Goal: Task Accomplishment & Management: Manage account settings

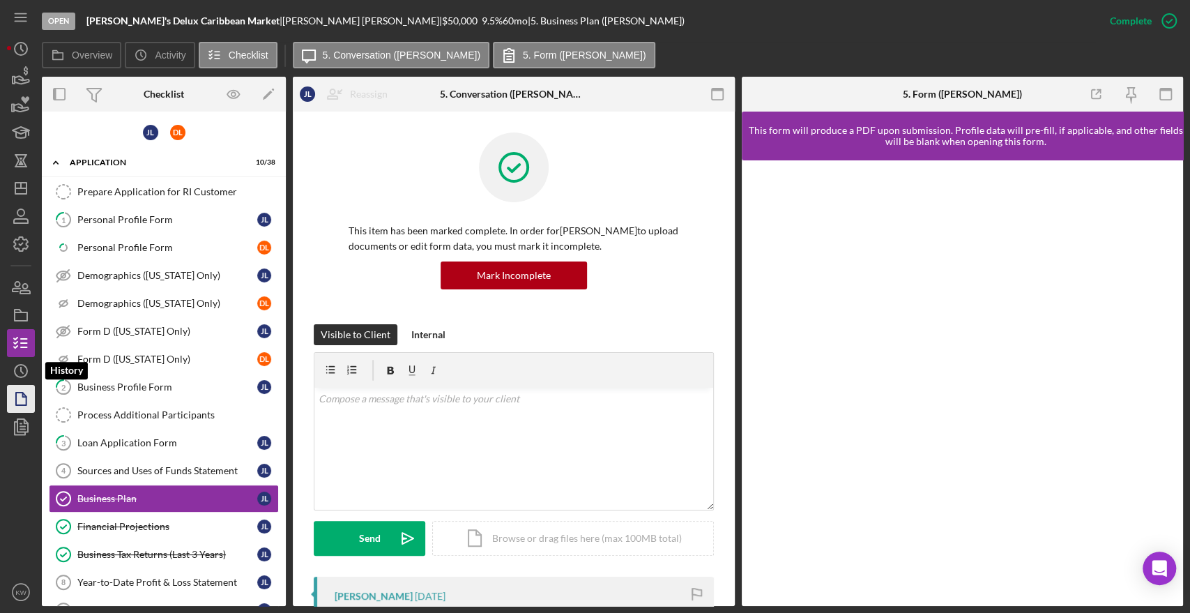
scroll to position [137, 0]
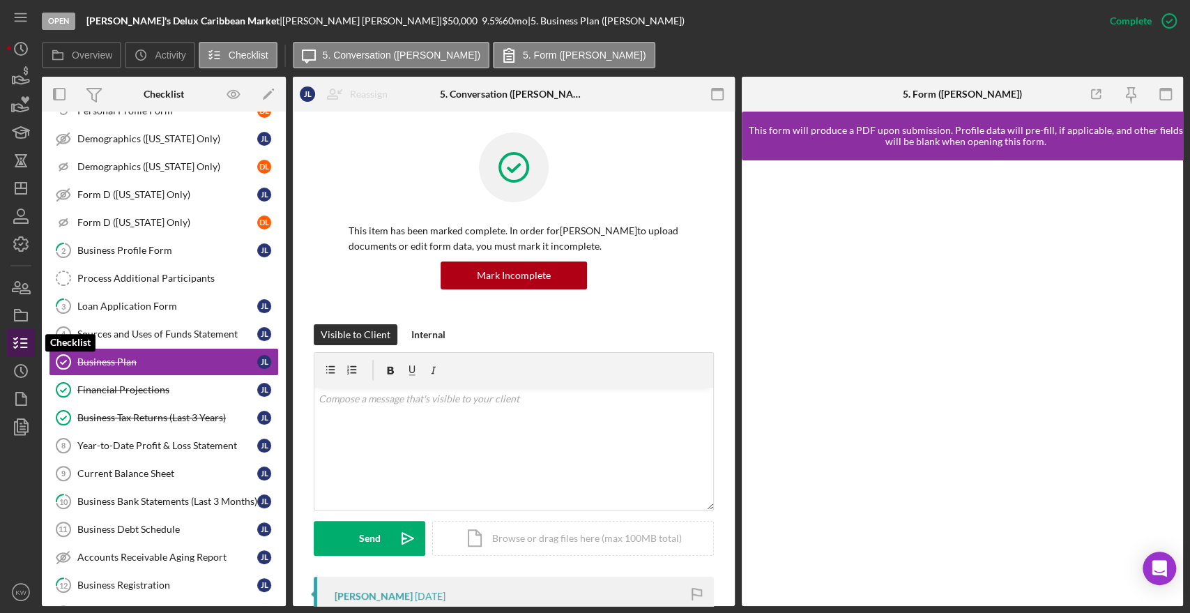
click at [19, 345] on icon "button" at bounding box center [20, 343] width 35 height 35
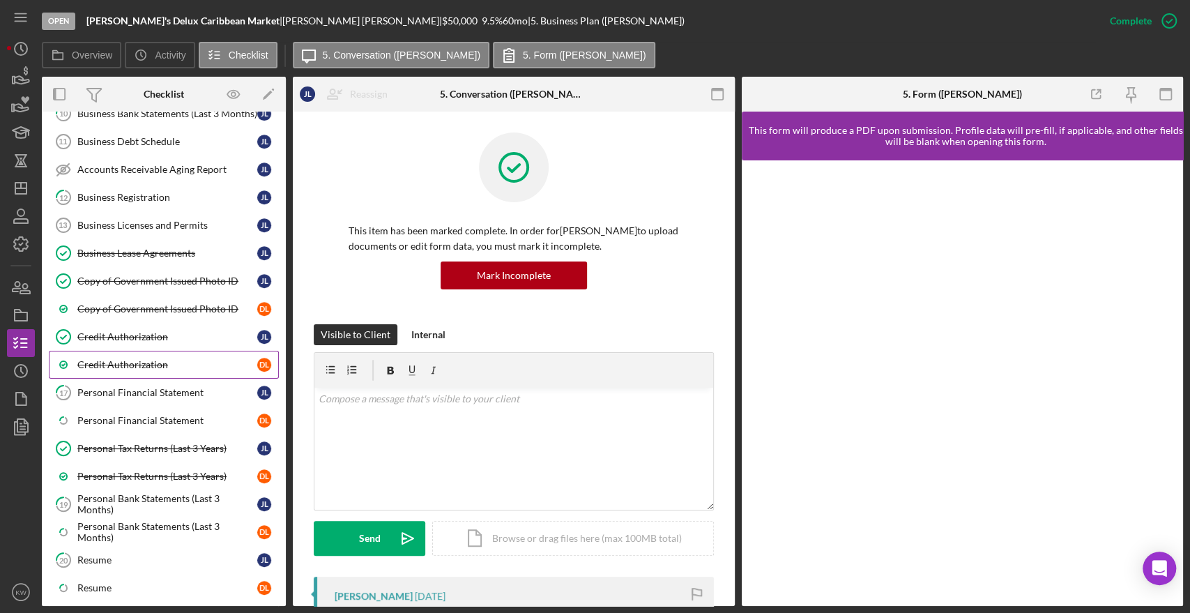
scroll to position [796, 0]
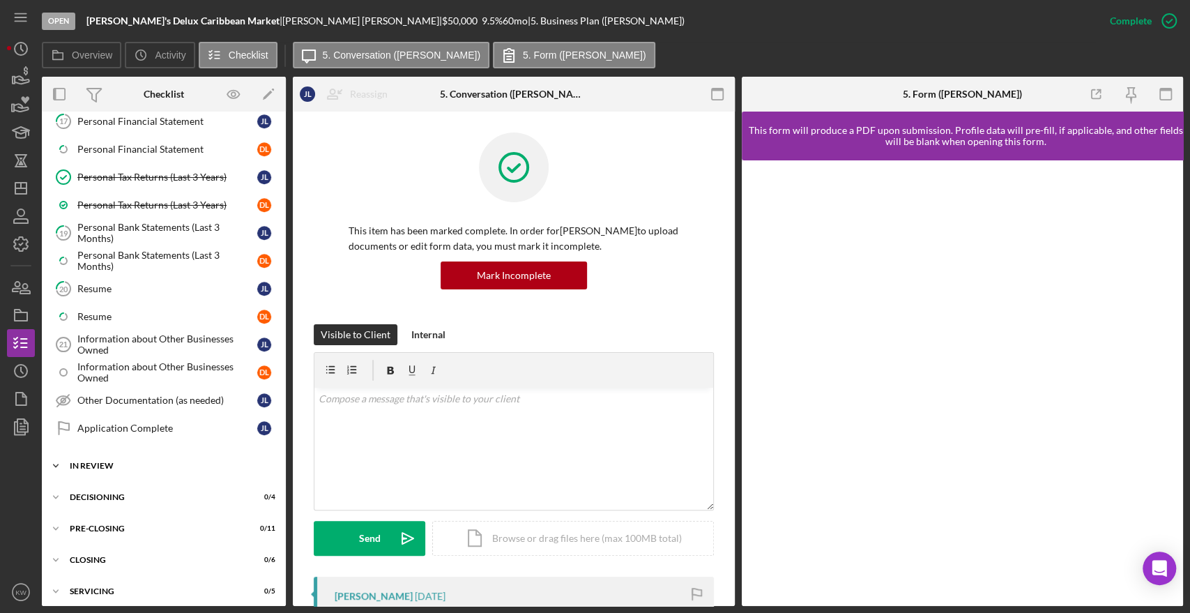
click at [119, 467] on div "Icon/Expander In Review 0 / 11" at bounding box center [164, 466] width 244 height 28
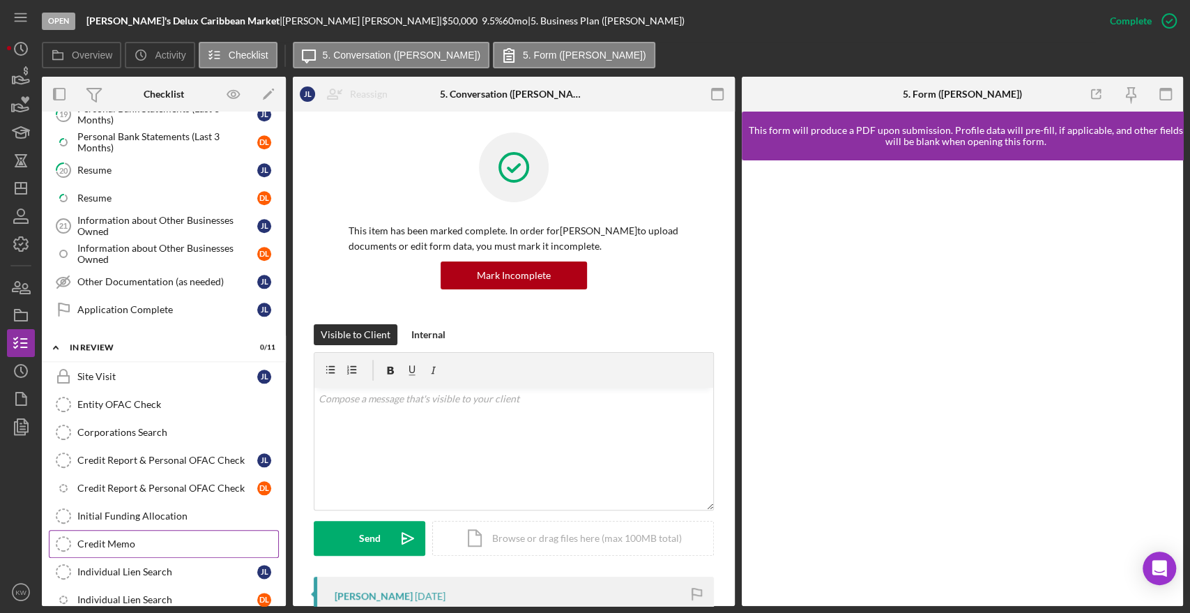
scroll to position [1028, 0]
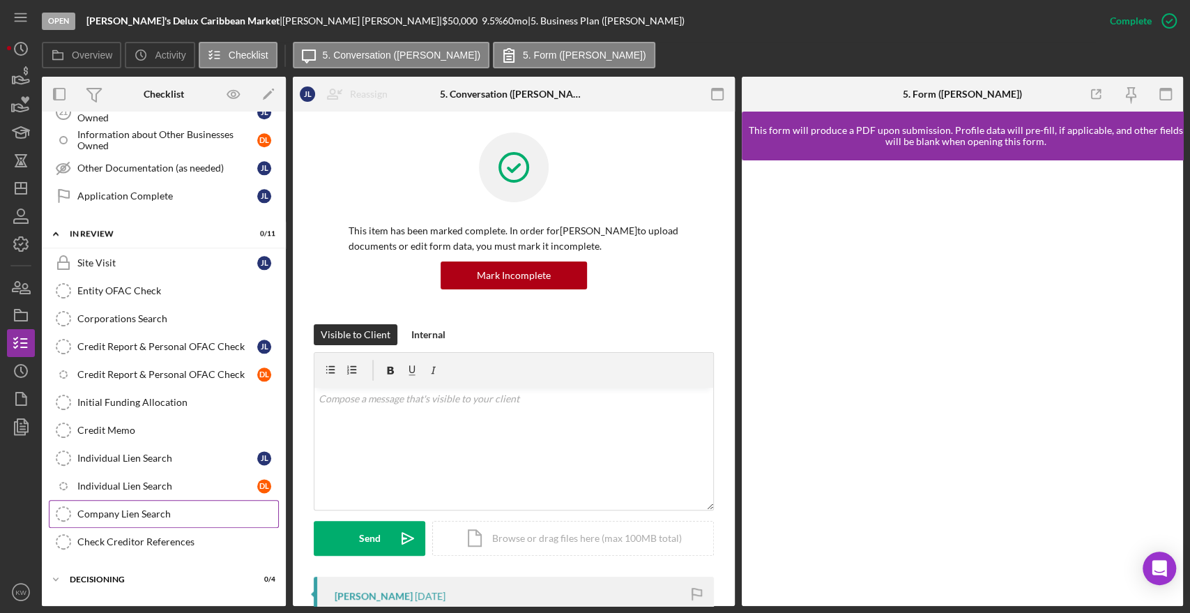
click at [139, 508] on div "Company Lien Search" at bounding box center [177, 513] width 201 height 11
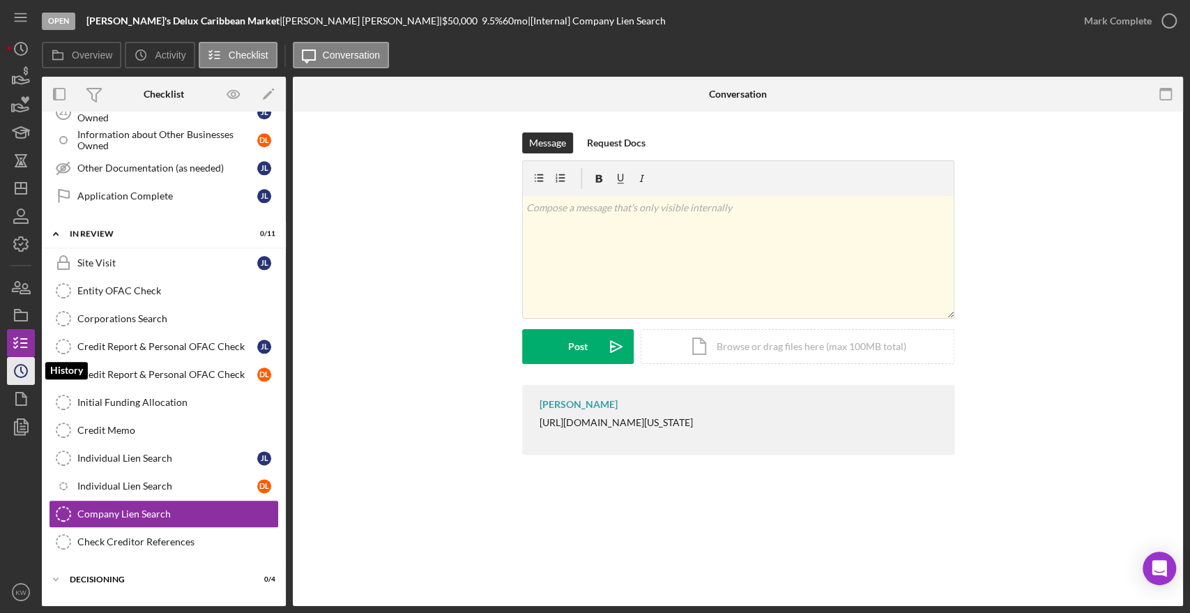
click at [18, 370] on icon "Icon/History" at bounding box center [20, 371] width 35 height 35
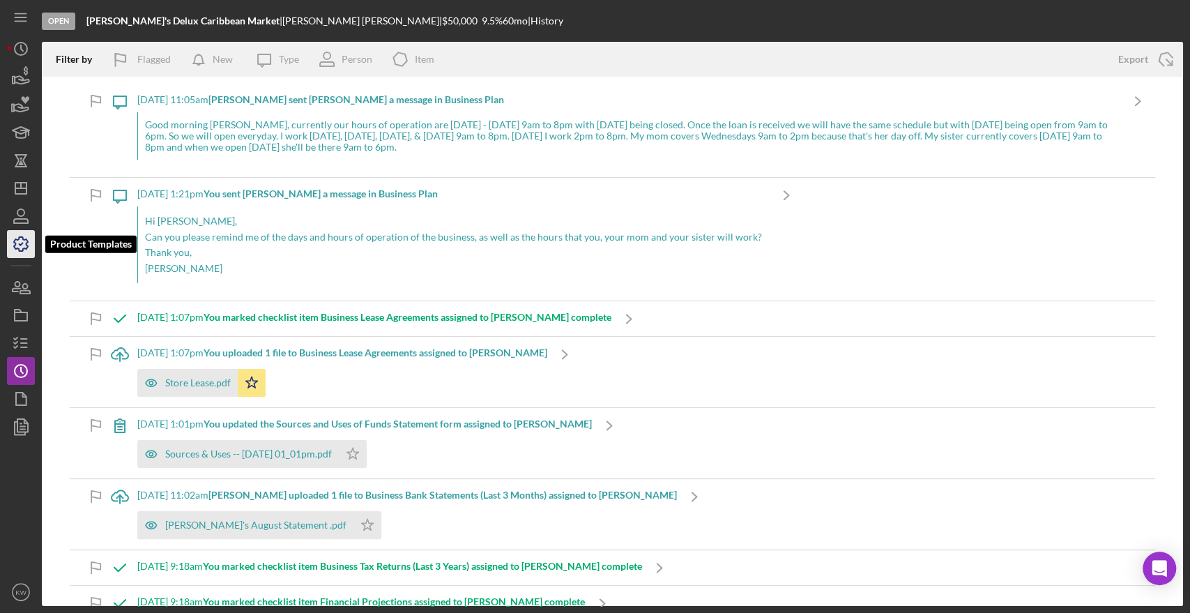
click at [22, 250] on icon "button" at bounding box center [21, 244] width 14 height 14
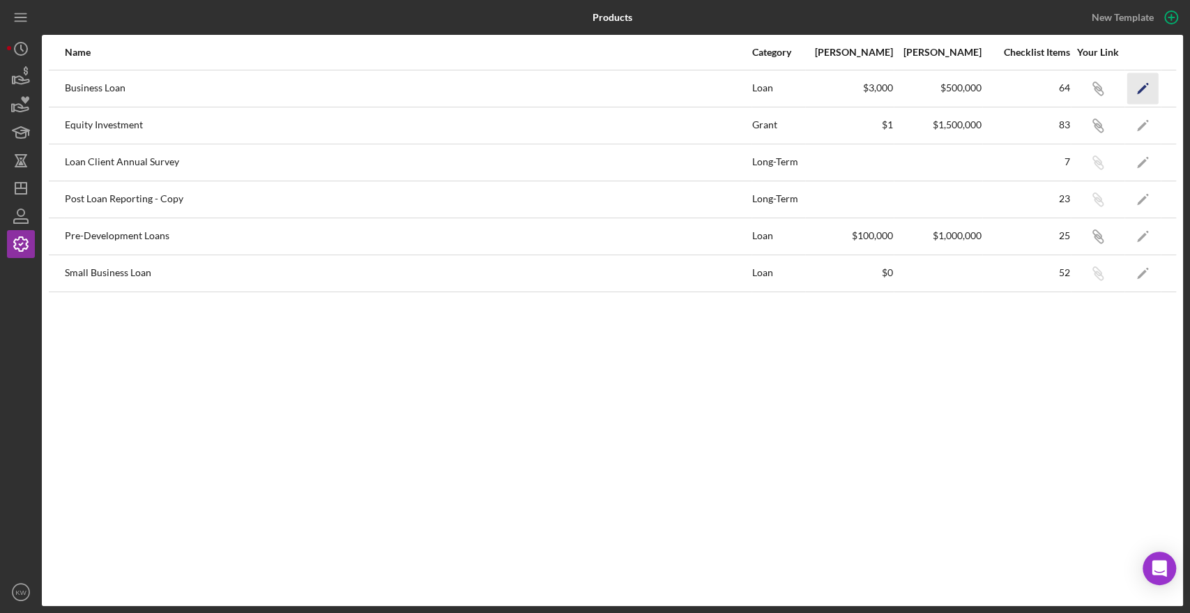
click at [1139, 82] on icon "Icon/Edit" at bounding box center [1143, 88] width 31 height 31
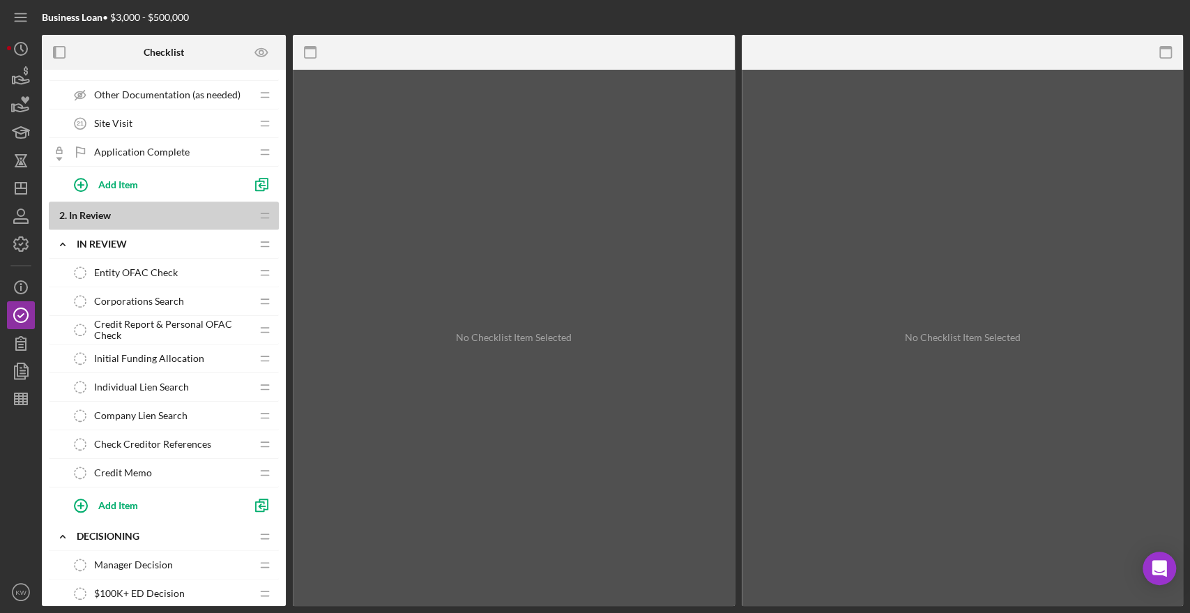
scroll to position [1084, 0]
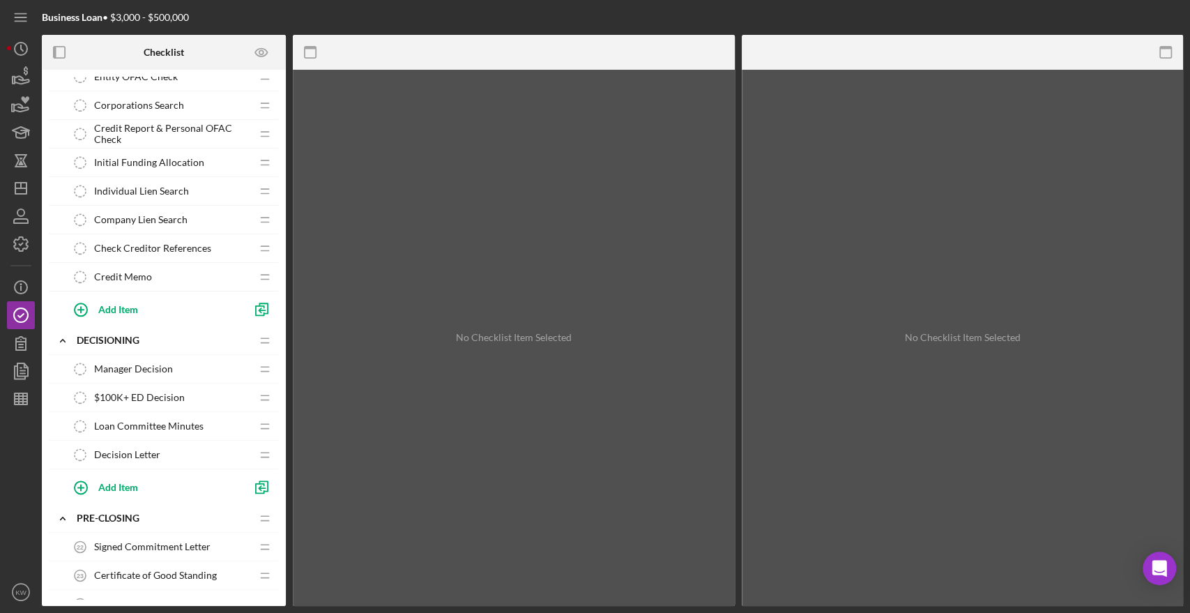
click at [164, 191] on span "Individual Lien Search" at bounding box center [141, 190] width 95 height 11
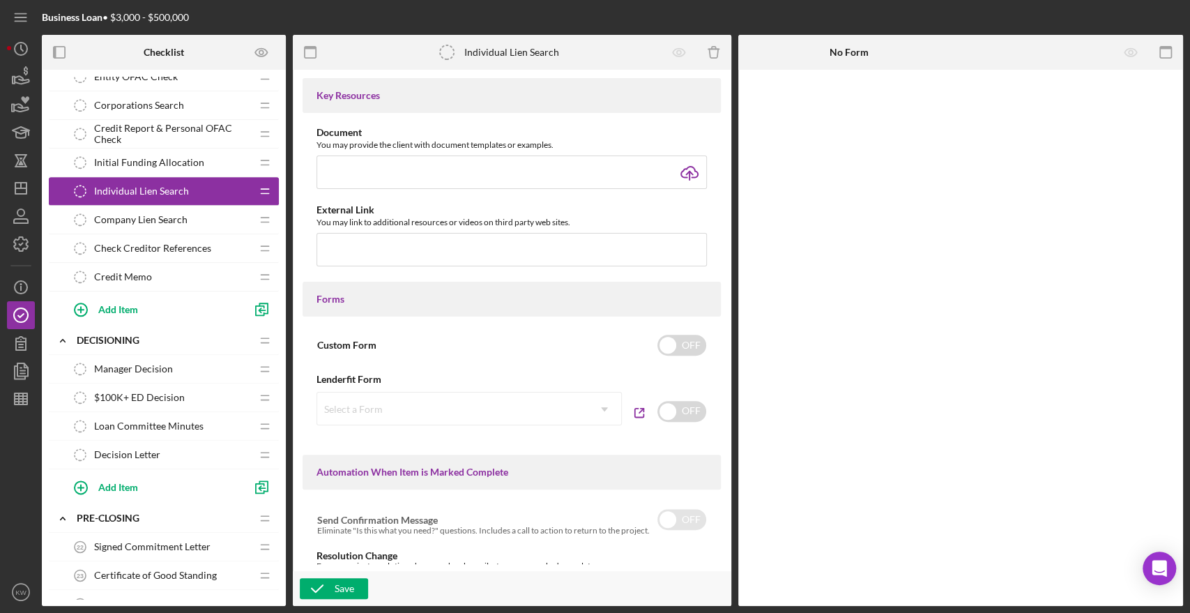
type textarea "<div>&nbsp;</div> <div>[URL][DOMAIN_NAME][US_STATE]</div>"
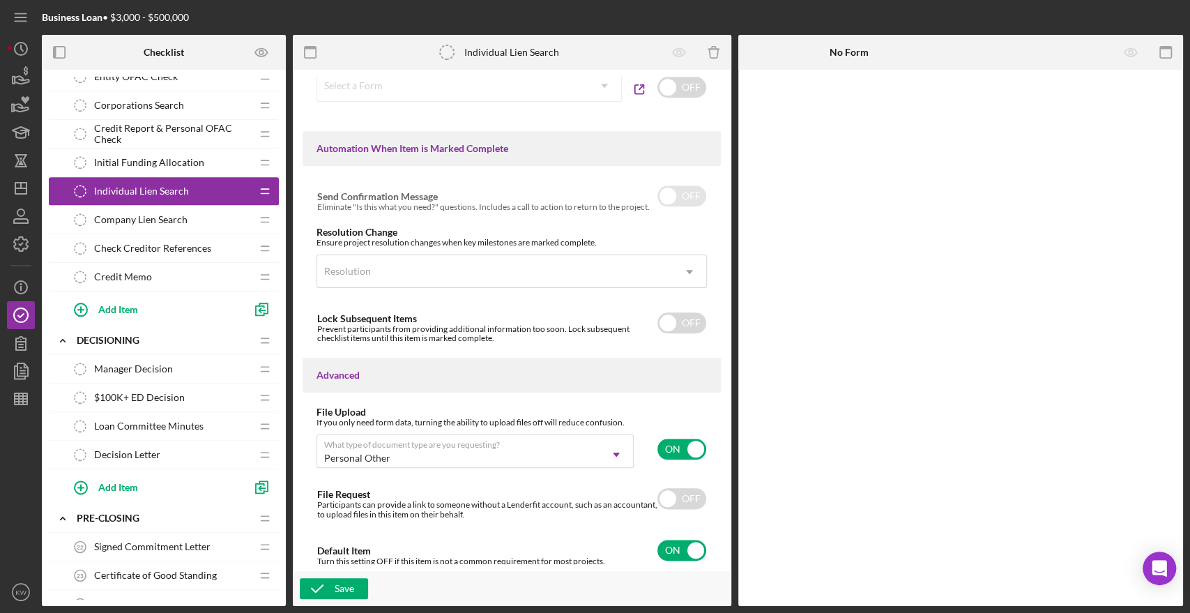
scroll to position [135, 0]
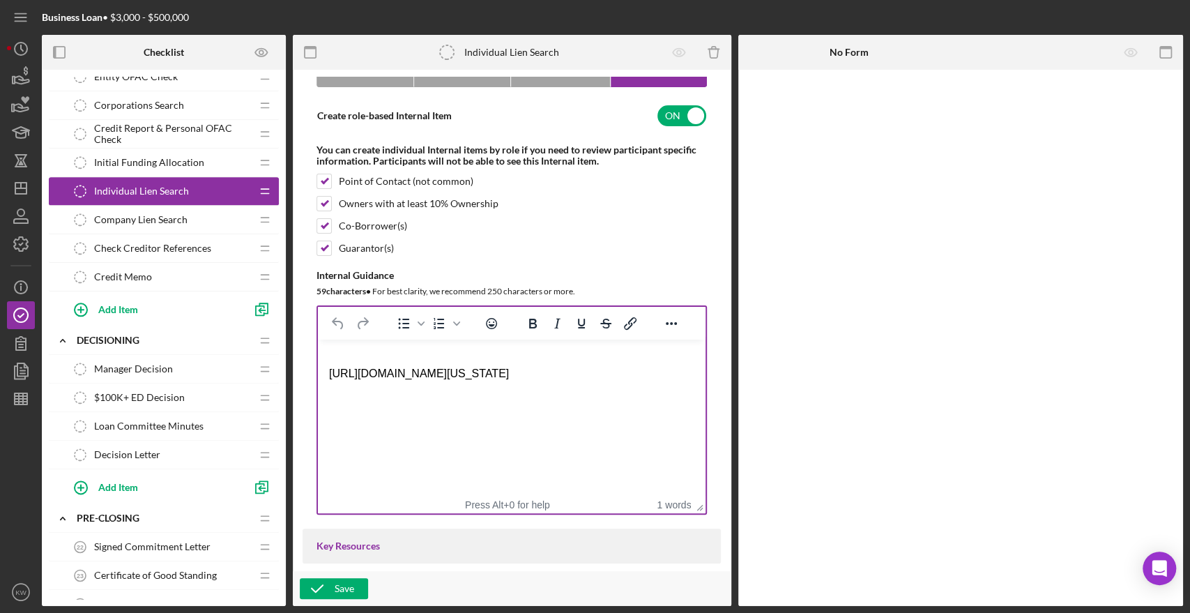
click at [632, 377] on div "[URL][DOMAIN_NAME][US_STATE]" at bounding box center [511, 373] width 365 height 15
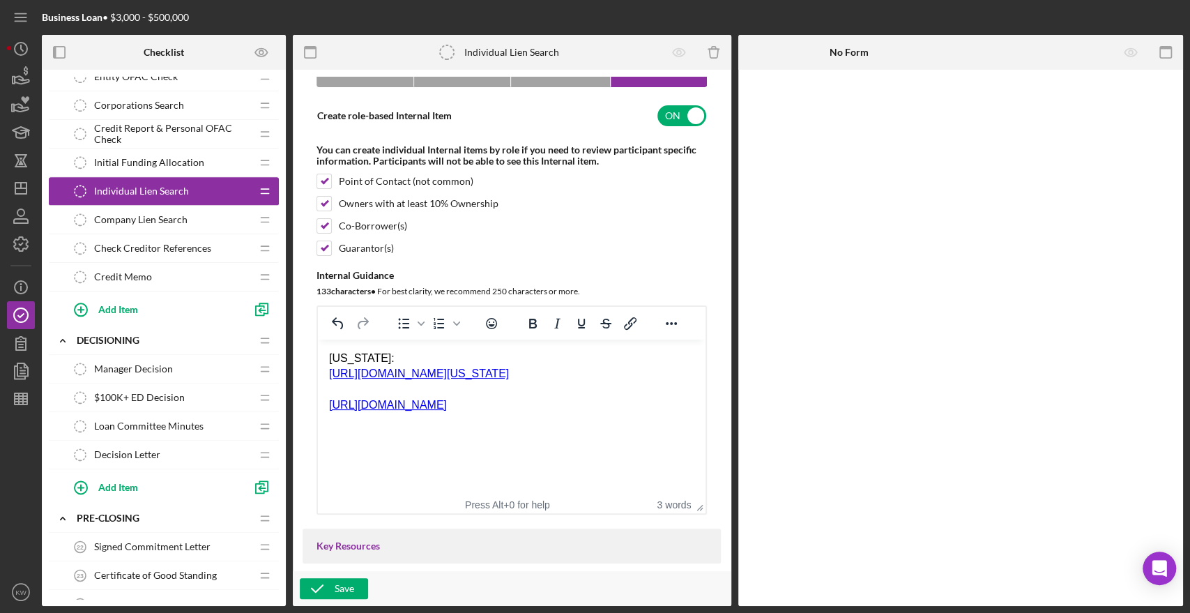
click at [394, 393] on div "Rich Text Area. Press ALT-0 for help." at bounding box center [511, 389] width 365 height 15
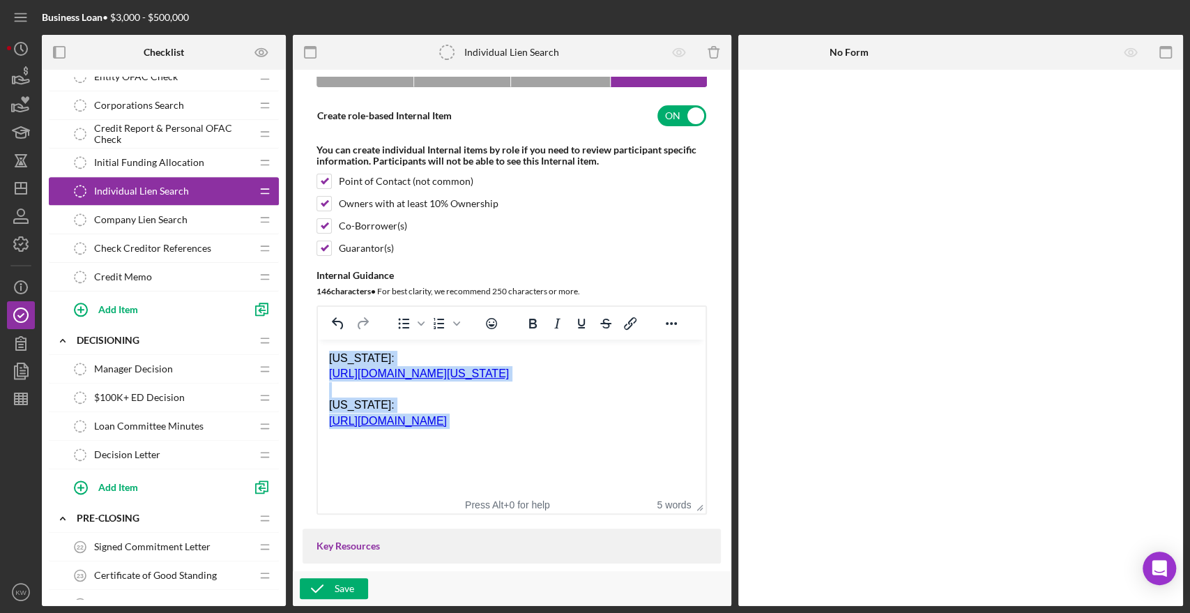
drag, startPoint x: 651, startPoint y: 430, endPoint x: 265, endPoint y: 349, distance: 394.7
click at [318, 349] on html "[US_STATE]: [URL][DOMAIN_NAME][US_STATE] [US_STATE]: [URL][DOMAIN_NAME]" at bounding box center [512, 398] width 388 height 116
copy body "[US_STATE]: [URL][DOMAIN_NAME][US_STATE] [US_STATE]: [URL][DOMAIN_NAME]"
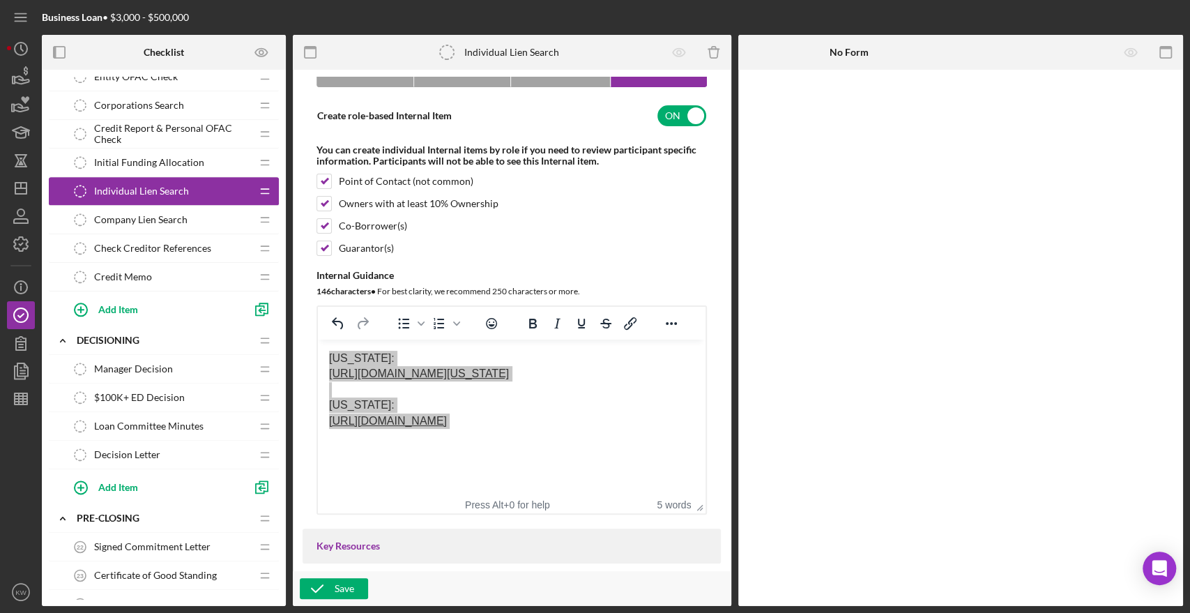
click at [335, 572] on div "Save" at bounding box center [512, 588] width 439 height 35
click at [340, 591] on div "Save" at bounding box center [345, 588] width 20 height 21
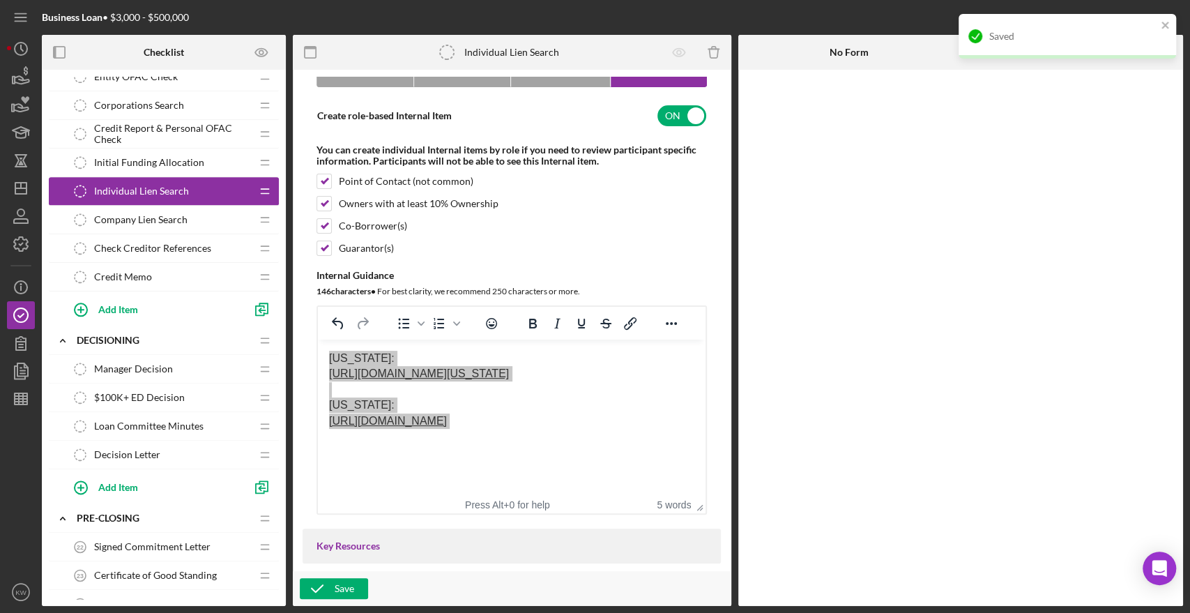
click at [153, 220] on span "Company Lien Search" at bounding box center [140, 219] width 93 height 11
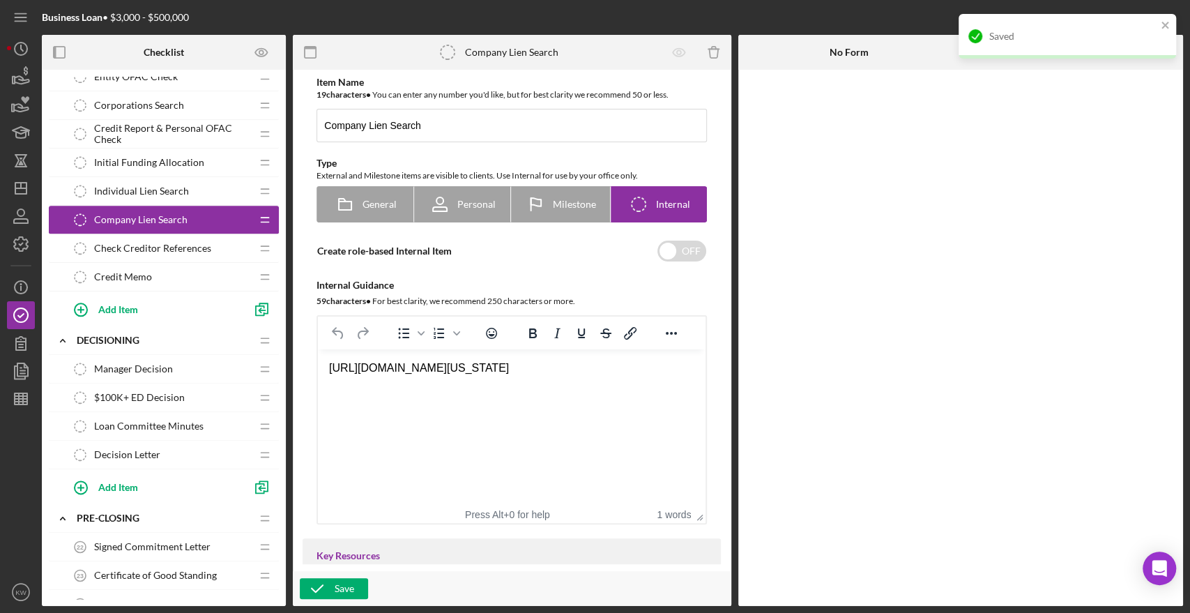
drag, startPoint x: 653, startPoint y: 383, endPoint x: 632, endPoint y: 726, distance: 343.7
click at [318, 378] on html "[URL][DOMAIN_NAME][US_STATE]" at bounding box center [512, 368] width 388 height 38
click at [368, 370] on div "[URL][DOMAIN_NAME][US_STATE]" at bounding box center [511, 368] width 365 height 15
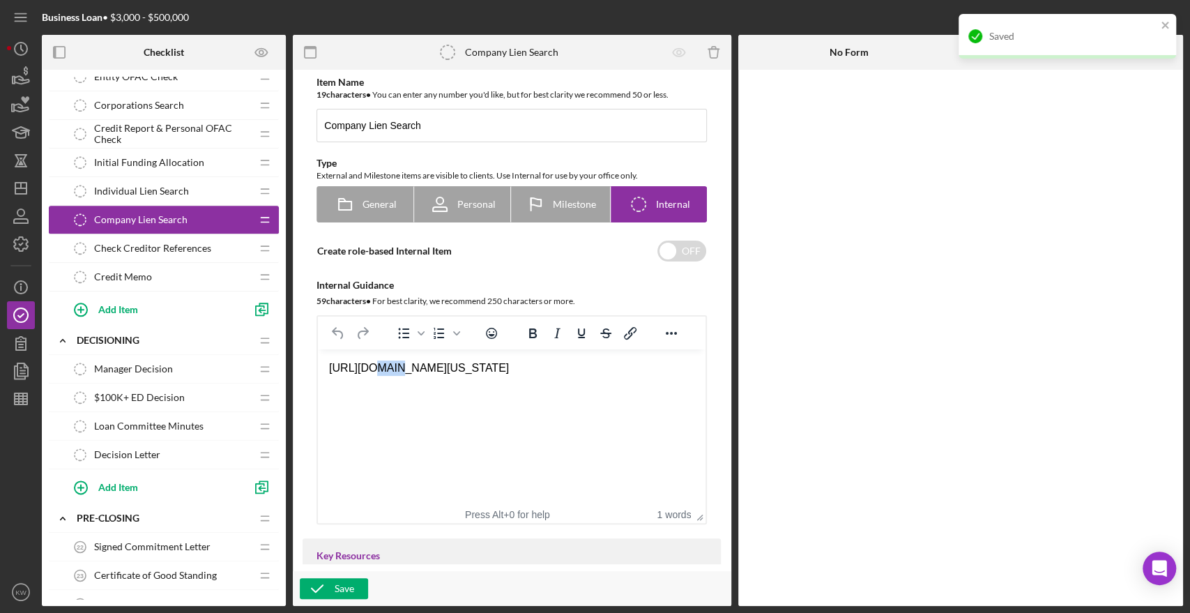
click at [368, 370] on div "[URL][DOMAIN_NAME][US_STATE]" at bounding box center [511, 368] width 365 height 15
paste body "Rich Text Area. Press ALT-0 for help."
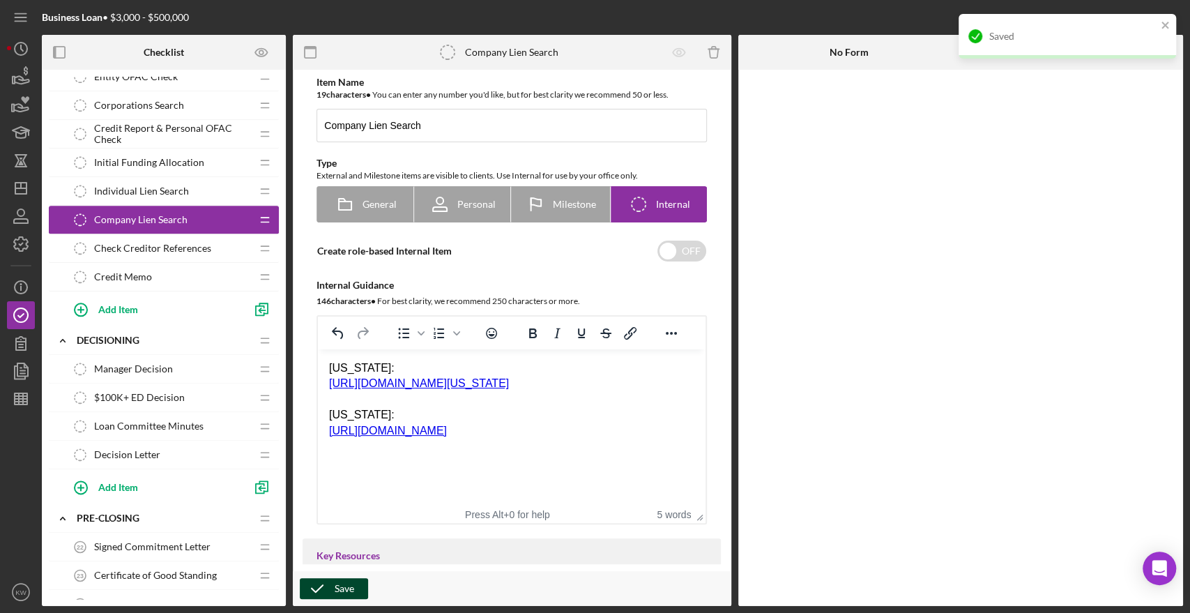
click at [318, 584] on icon "button" at bounding box center [317, 588] width 35 height 35
click at [17, 76] on icon "button" at bounding box center [22, 80] width 15 height 8
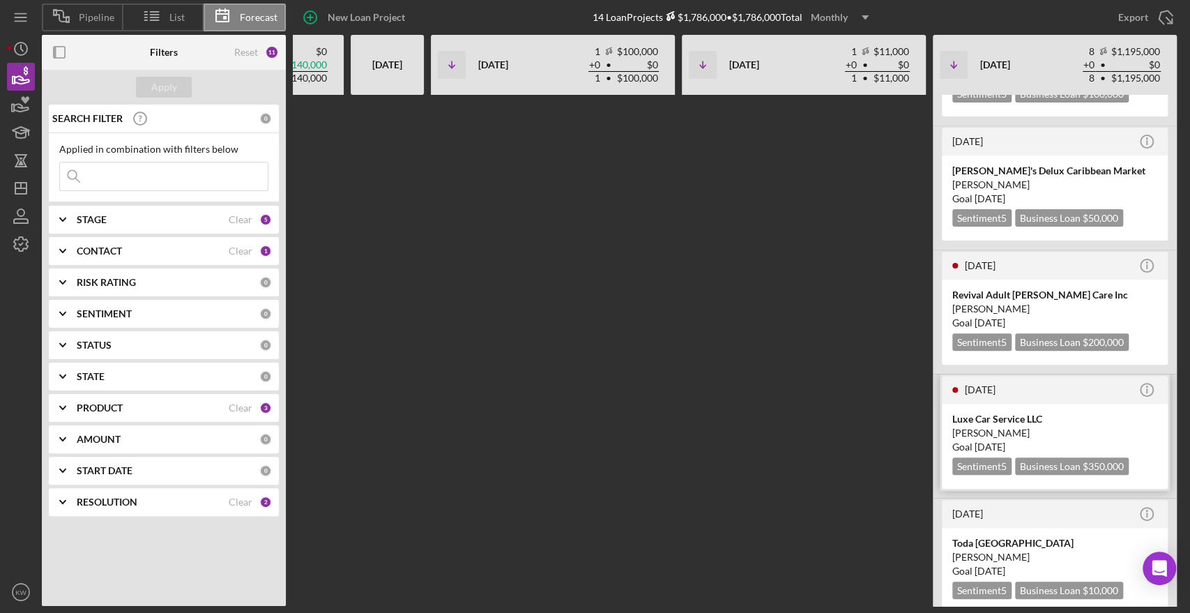
scroll to position [232, 0]
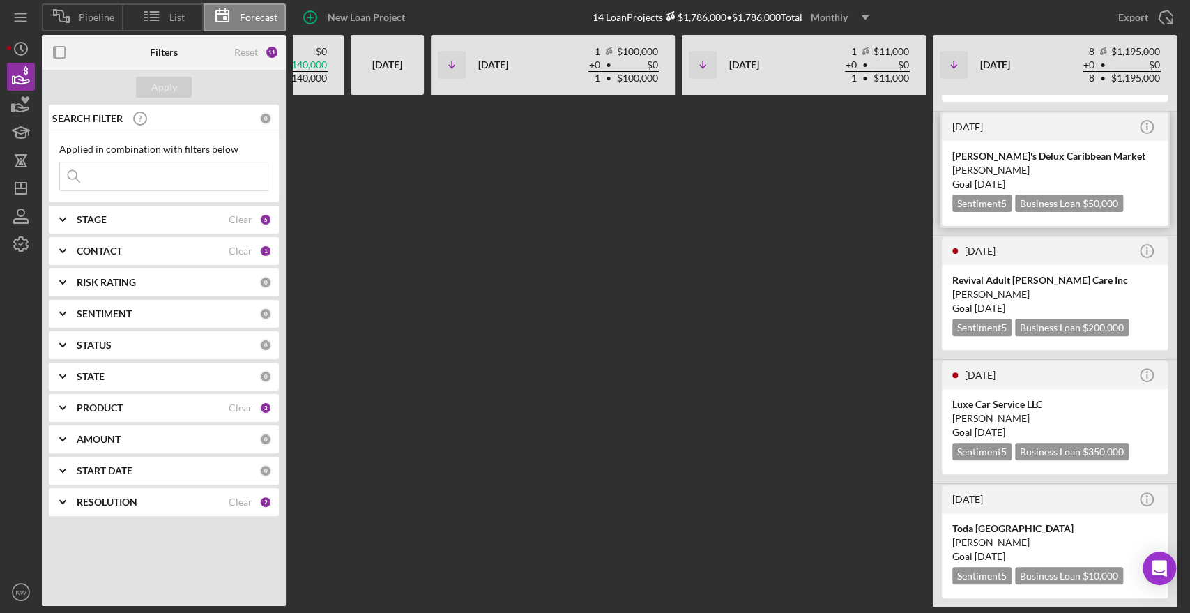
click at [1006, 163] on div "[PERSON_NAME]" at bounding box center [1055, 170] width 205 height 14
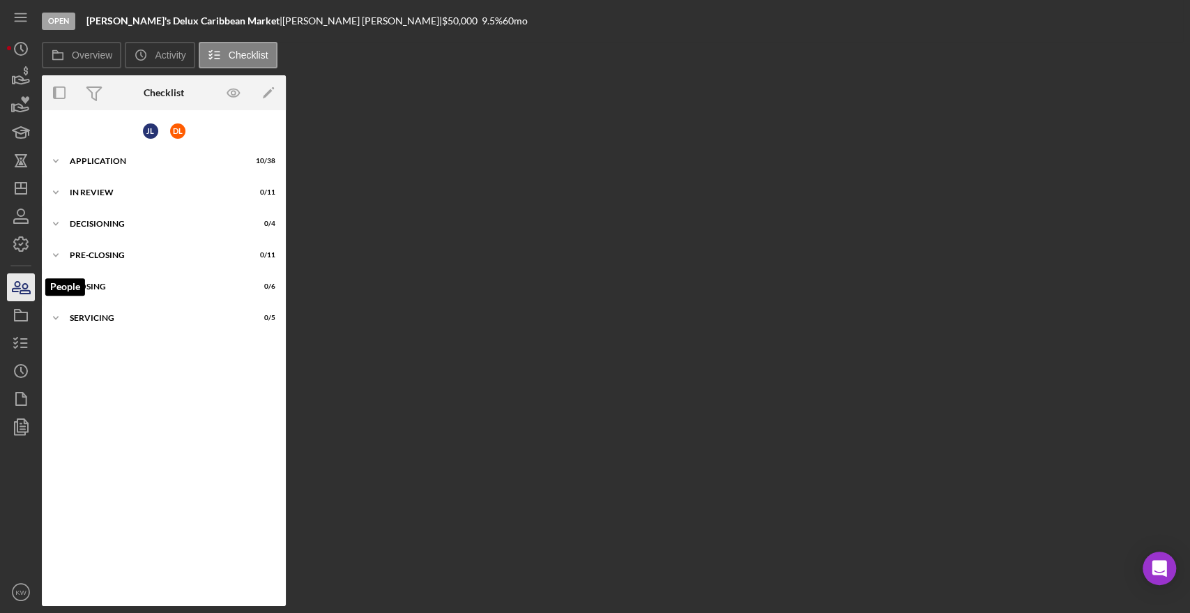
click at [12, 294] on icon "button" at bounding box center [20, 287] width 35 height 35
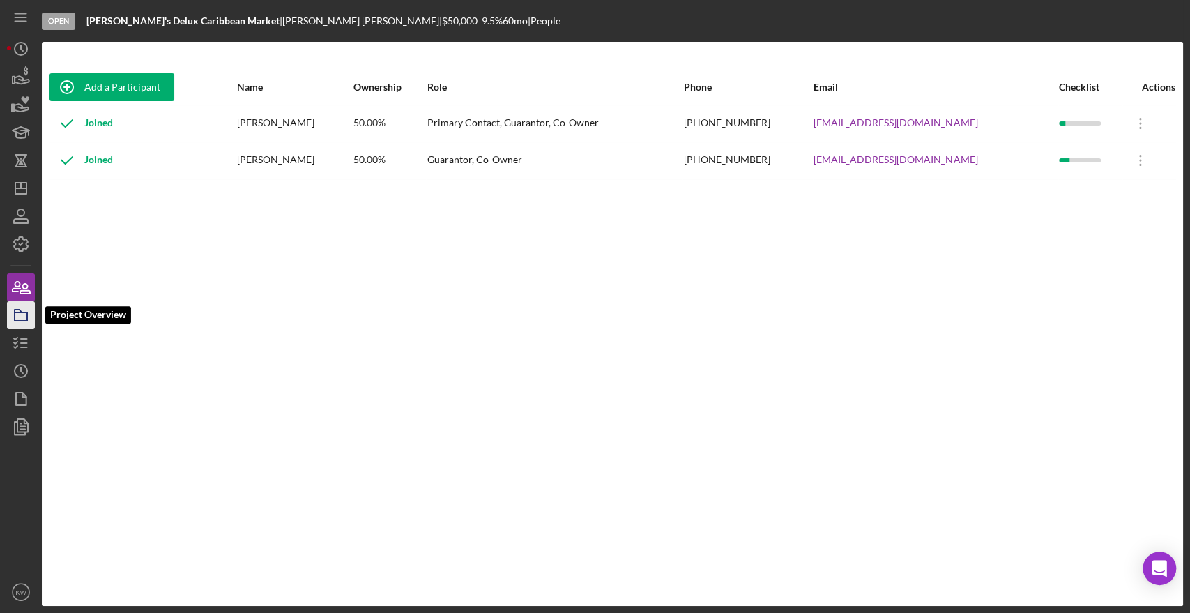
click at [15, 312] on polygon "button" at bounding box center [18, 311] width 7 height 3
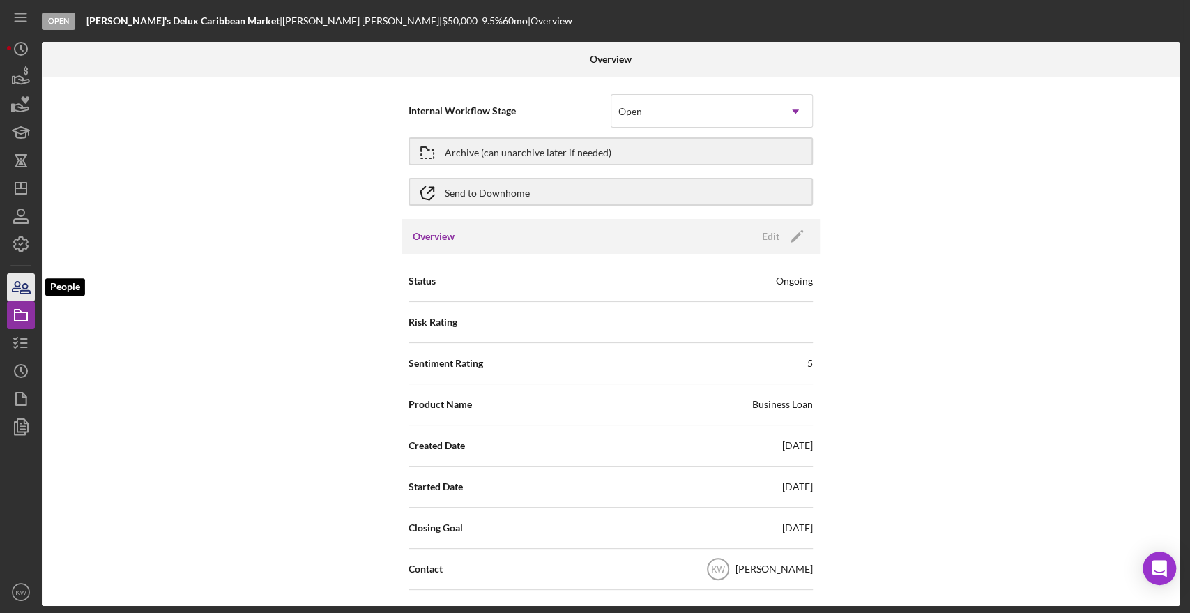
click at [17, 291] on icon "button" at bounding box center [17, 287] width 8 height 10
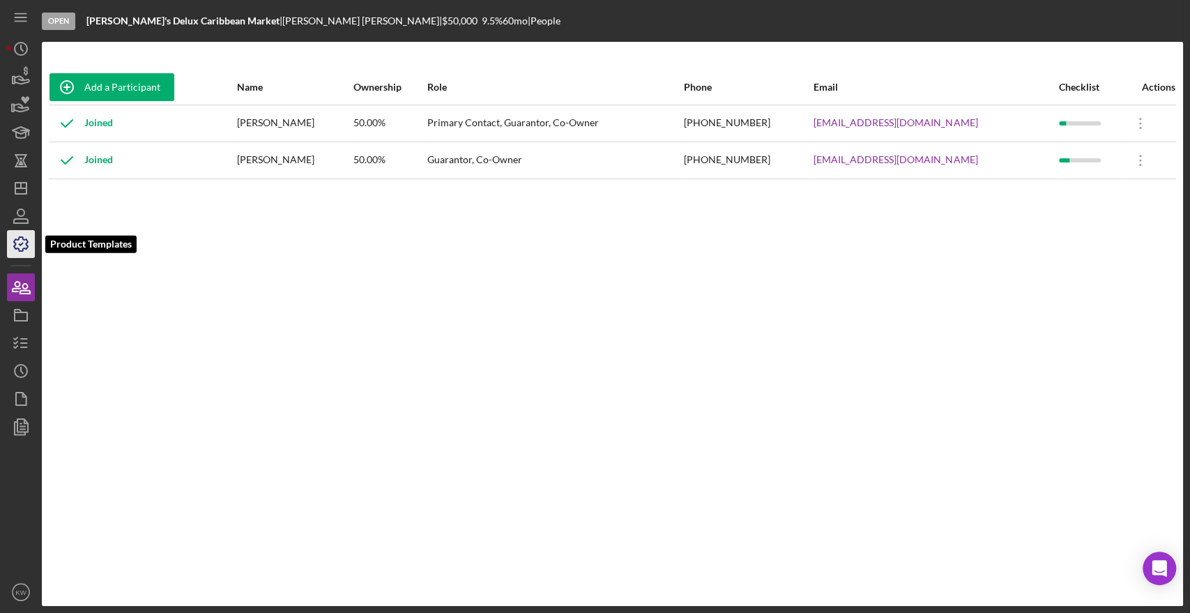
click at [21, 233] on icon "button" at bounding box center [20, 244] width 35 height 35
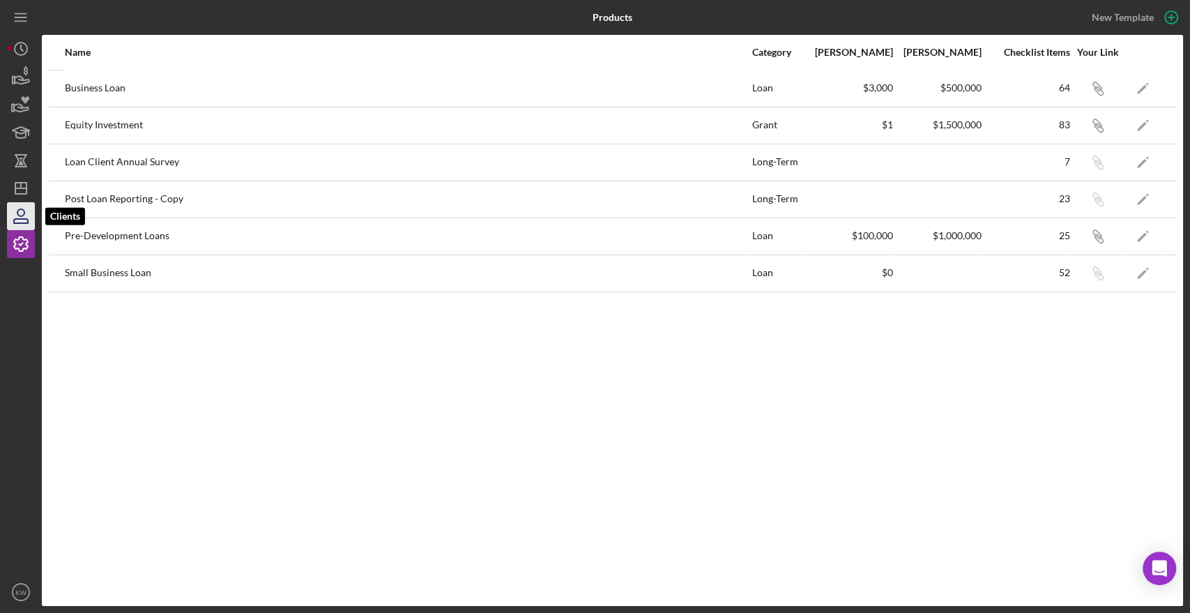
click at [17, 220] on icon "button" at bounding box center [20, 216] width 35 height 35
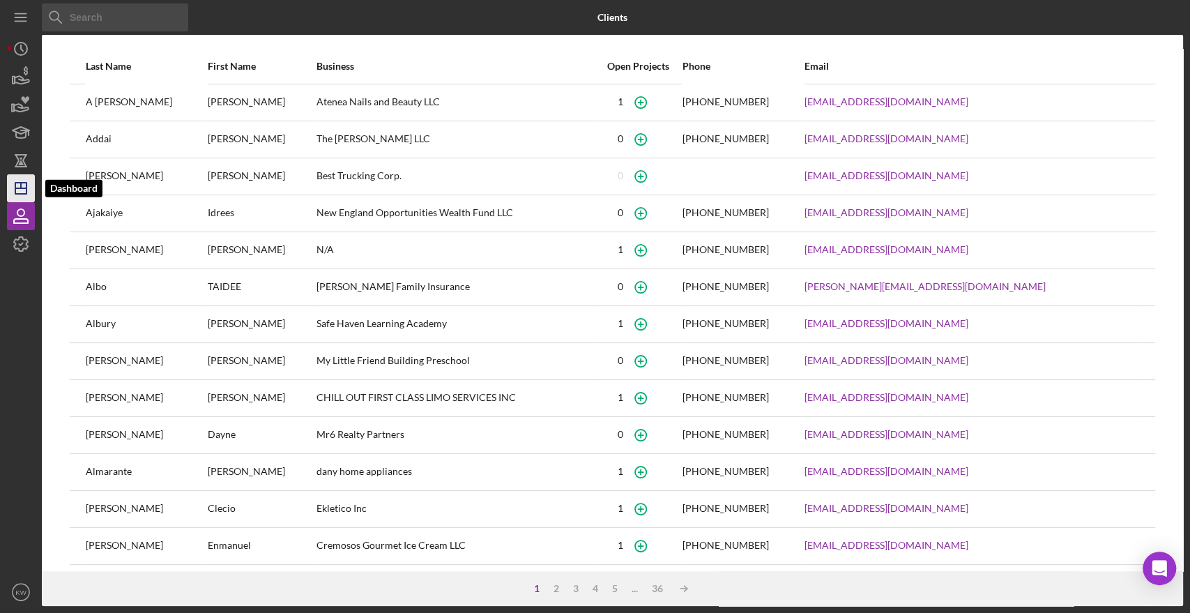
click at [17, 187] on icon "Icon/Dashboard" at bounding box center [20, 188] width 35 height 35
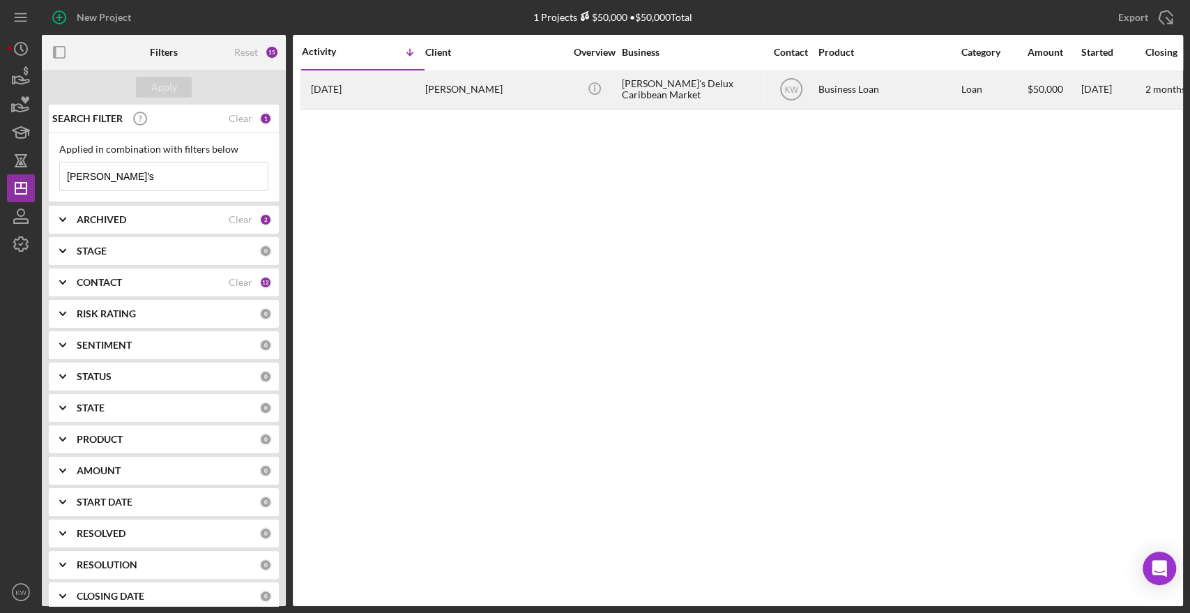
click at [536, 89] on div "[PERSON_NAME]" at bounding box center [494, 89] width 139 height 37
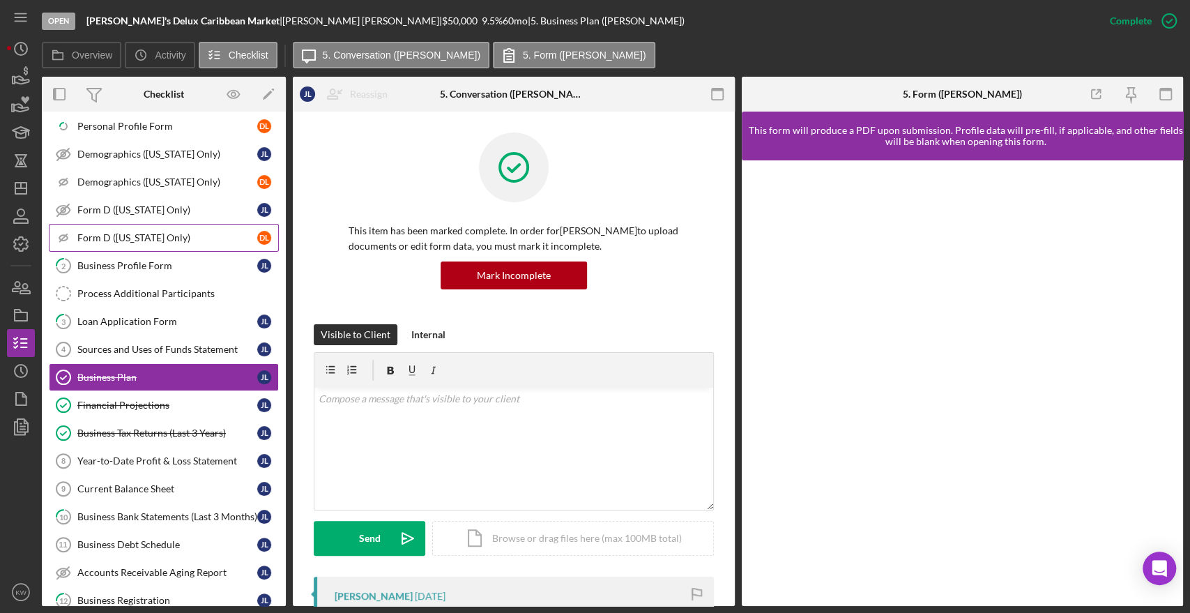
scroll to position [137, 0]
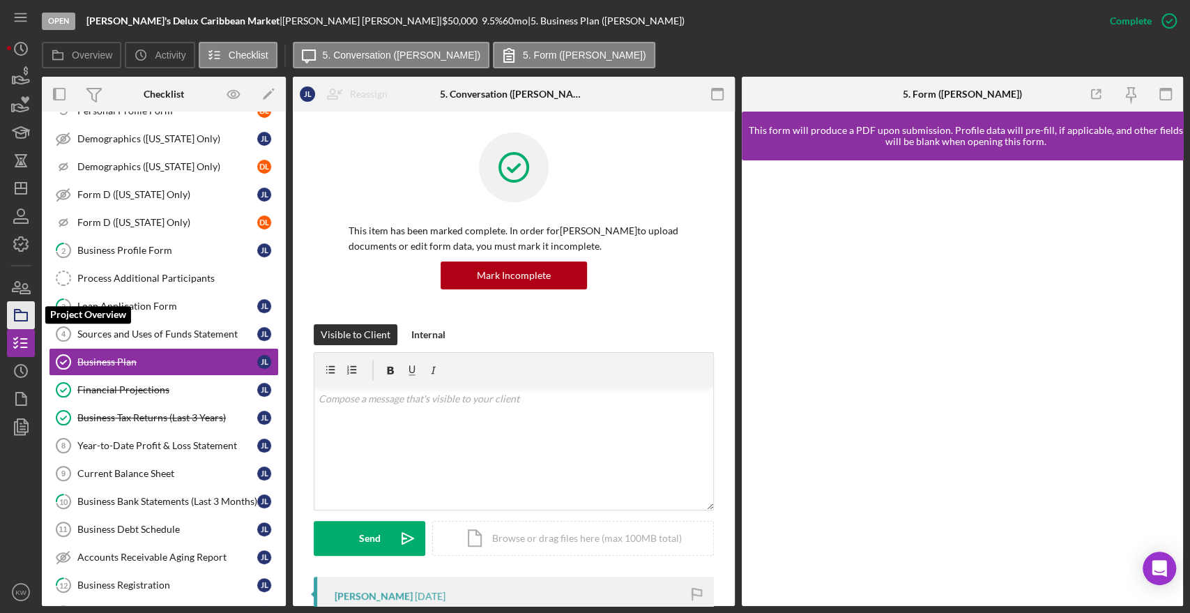
click at [25, 317] on icon "button" at bounding box center [20, 315] width 35 height 35
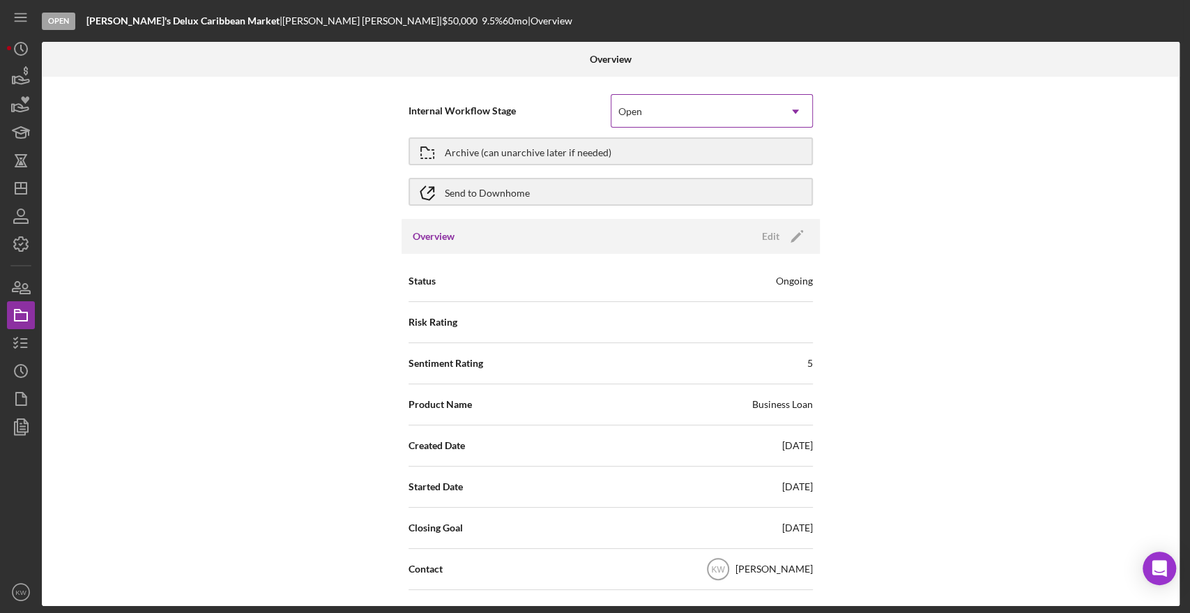
click at [734, 102] on div "Open" at bounding box center [695, 112] width 167 height 32
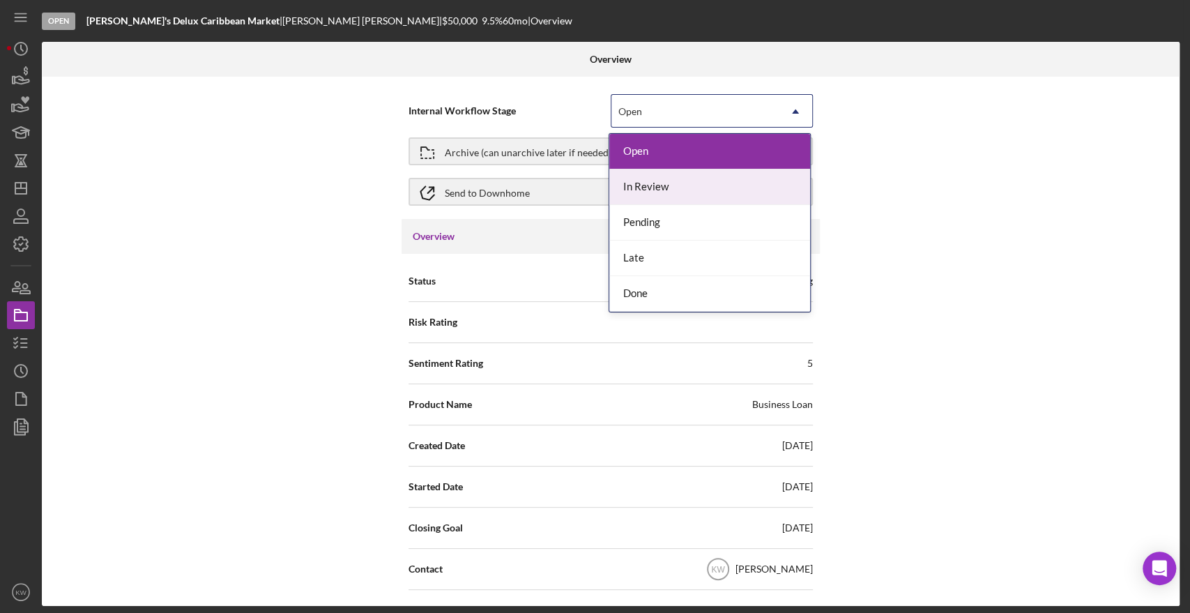
click at [658, 188] on div "In Review" at bounding box center [709, 187] width 201 height 36
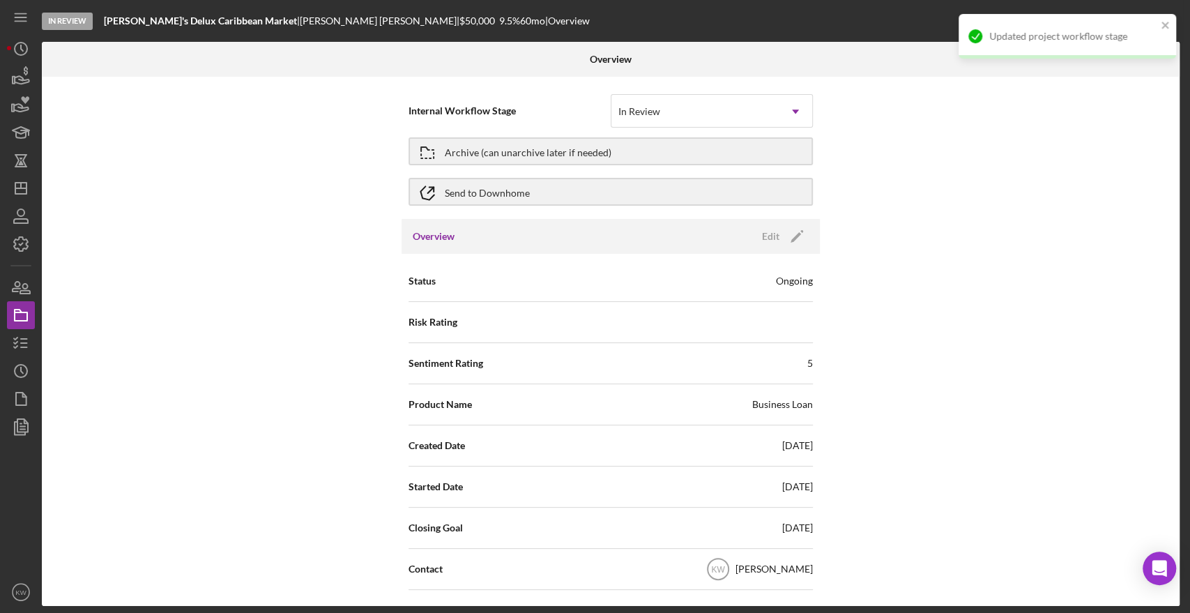
click at [937, 168] on div "Internal Workflow Stage option In Review, selected. In Review Icon/Dropdown Arr…" at bounding box center [611, 341] width 1138 height 529
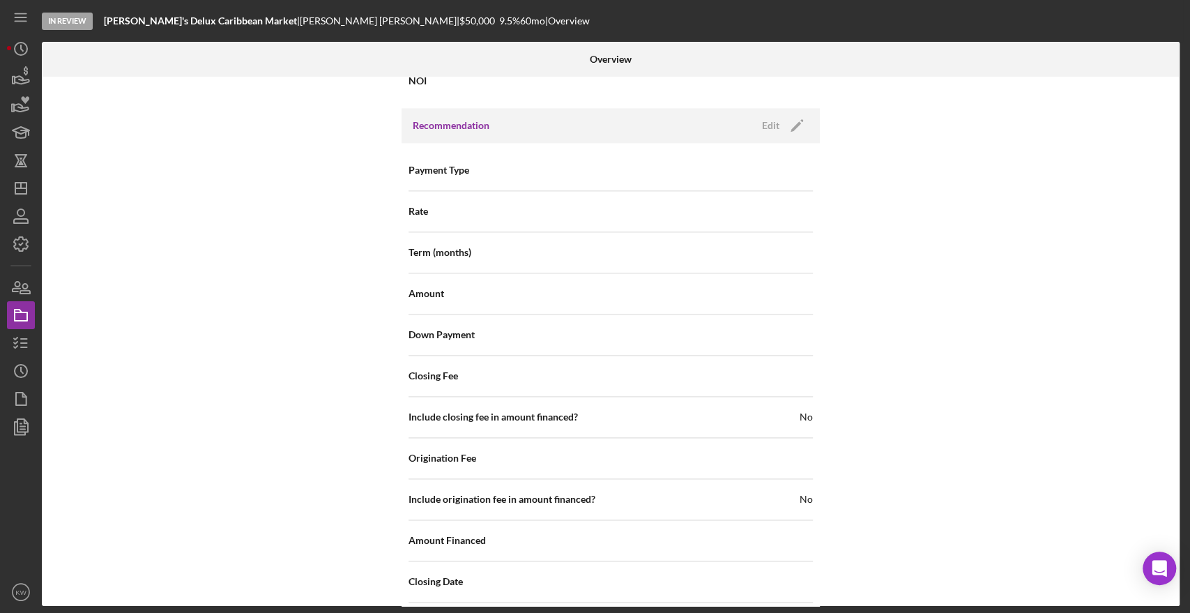
scroll to position [1162, 0]
click at [796, 119] on icon "Icon/Edit" at bounding box center [797, 124] width 35 height 35
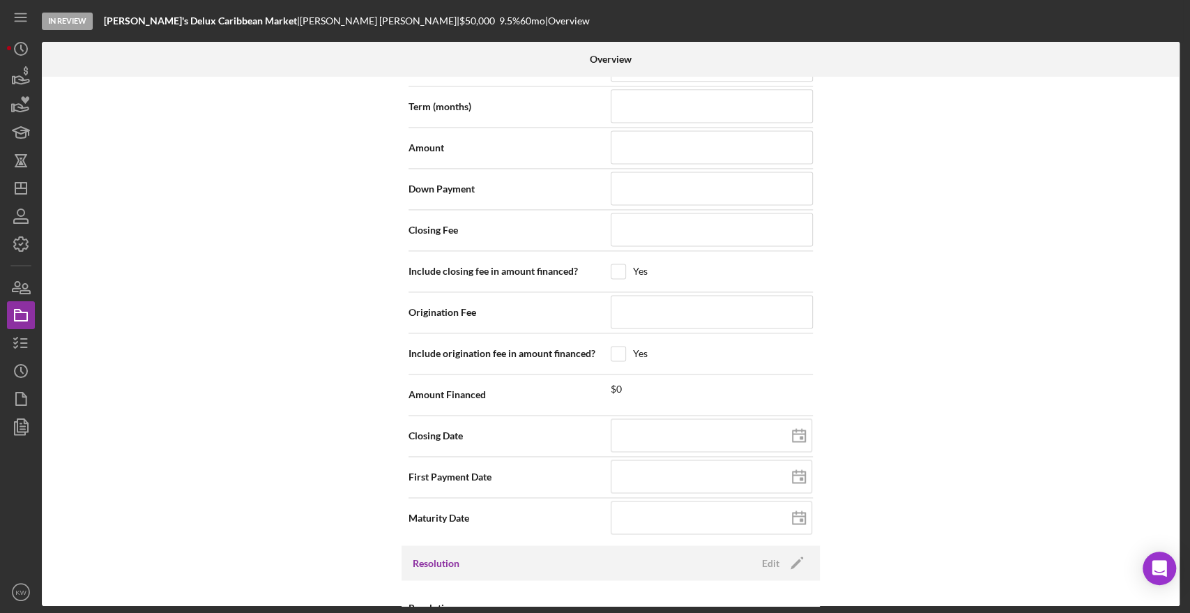
scroll to position [1380, 0]
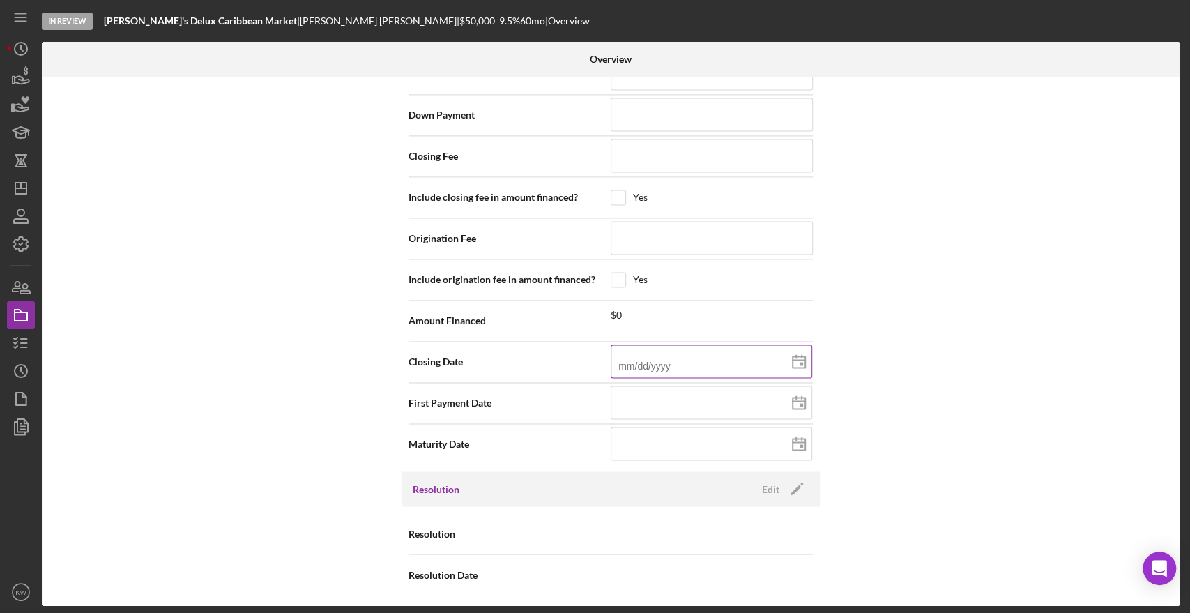
click at [713, 365] on input at bounding box center [712, 360] width 202 height 33
type input "0m/dd/yyyy"
type input "09/dd/yyyy"
type input "09/3d/yyyy"
type input "09/30/yyyy"
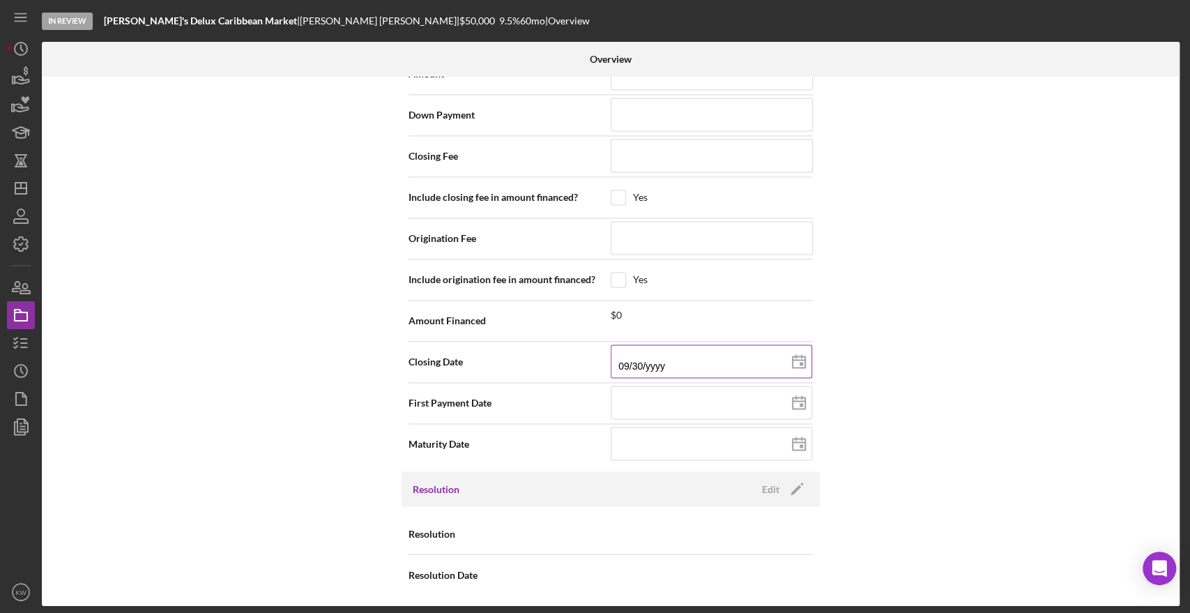
type input "09/30/2yyy"
type input "09/30/20yy"
type input "09/30/202y"
type input "[DATE]"
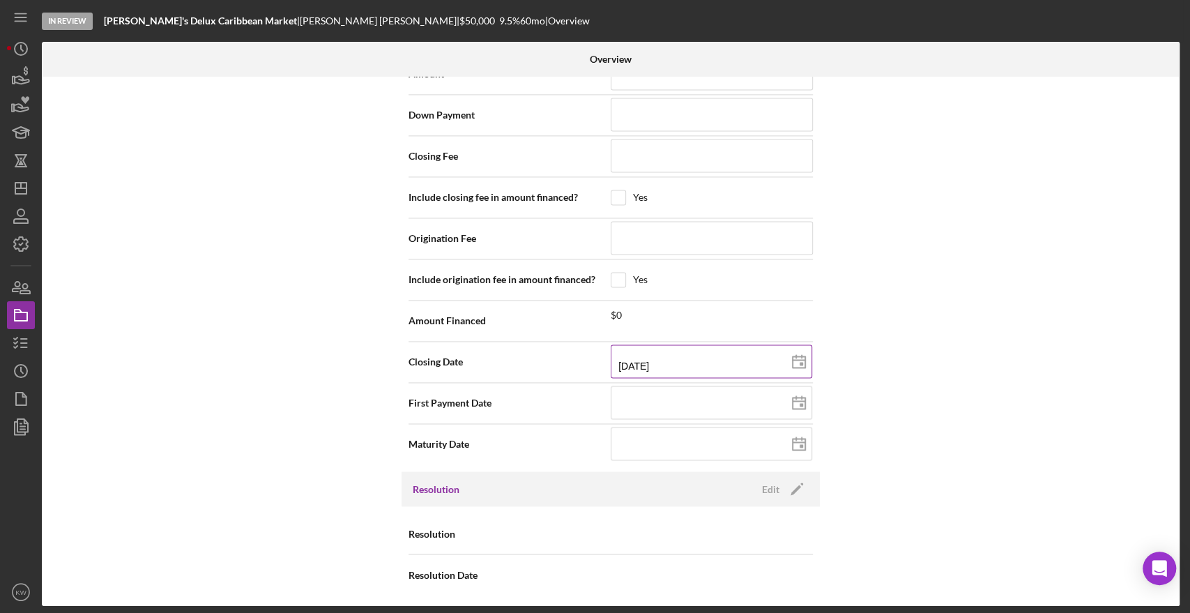
type input "[DATE]"
click at [898, 322] on div "Internal Workflow Stage In Review Icon/Dropdown Arrow Archive (can unarchive la…" at bounding box center [611, 341] width 1138 height 529
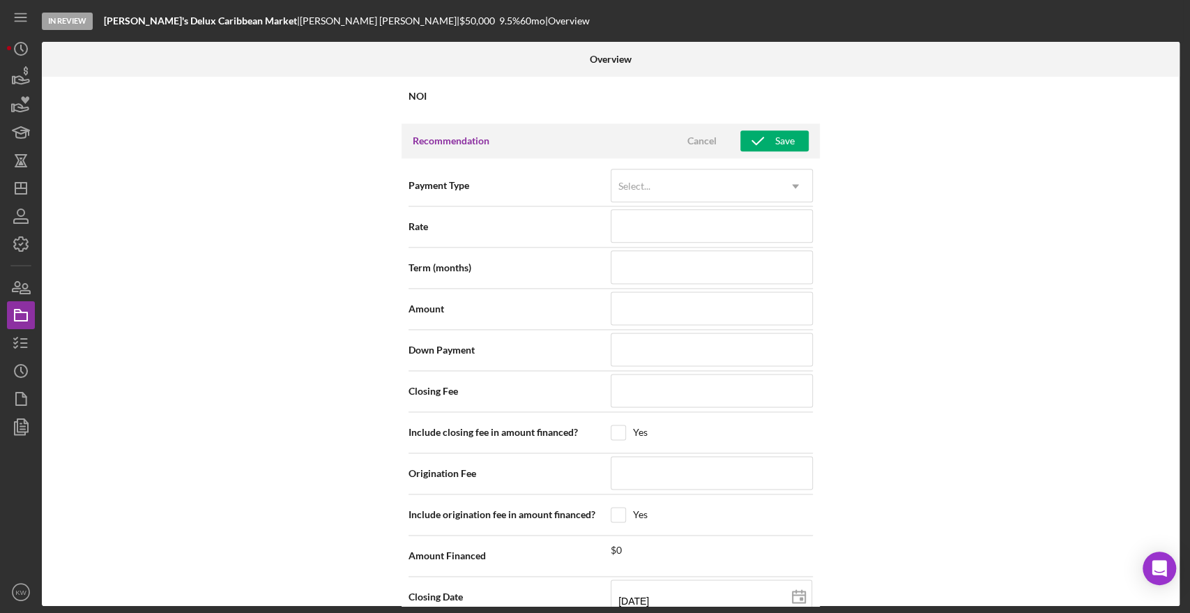
scroll to position [1155, 0]
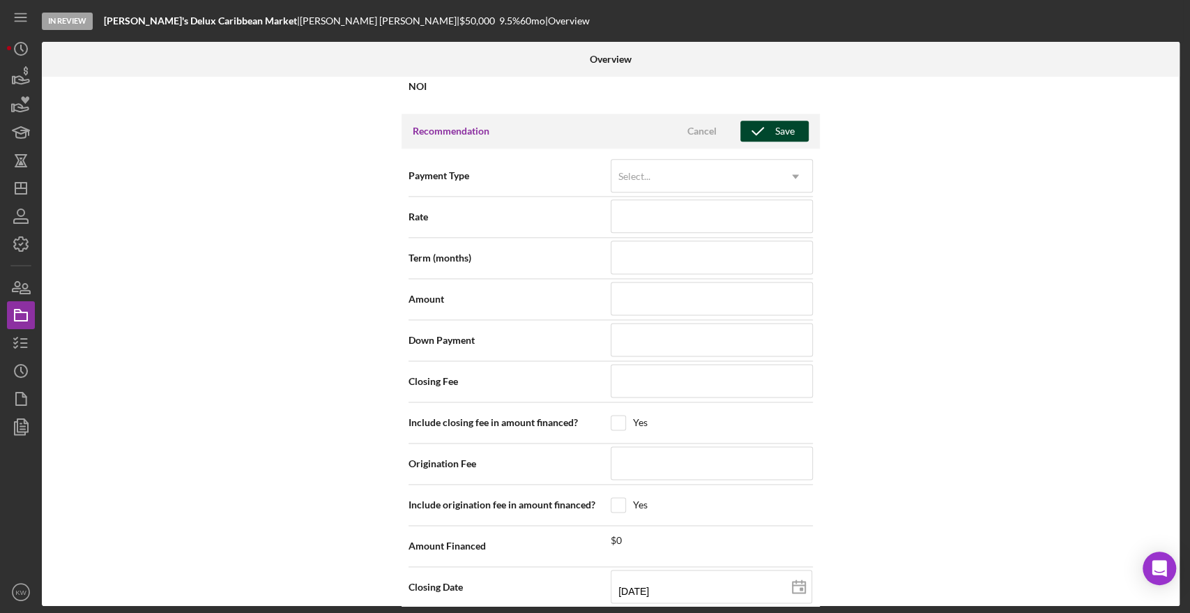
click at [780, 122] on div "Save" at bounding box center [785, 131] width 20 height 21
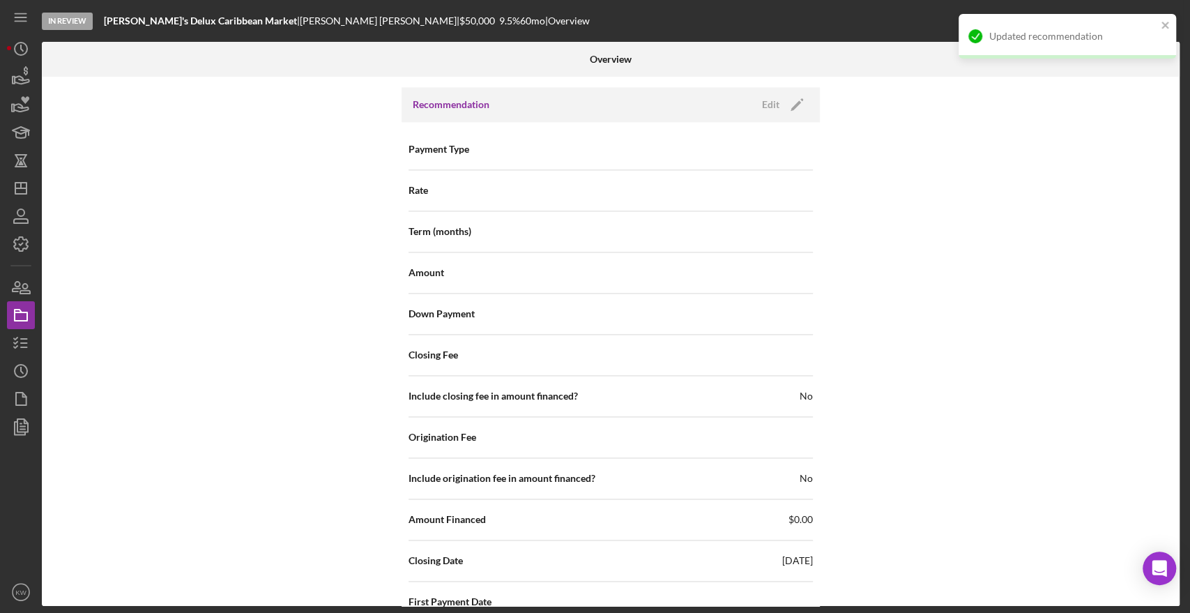
scroll to position [1380, 0]
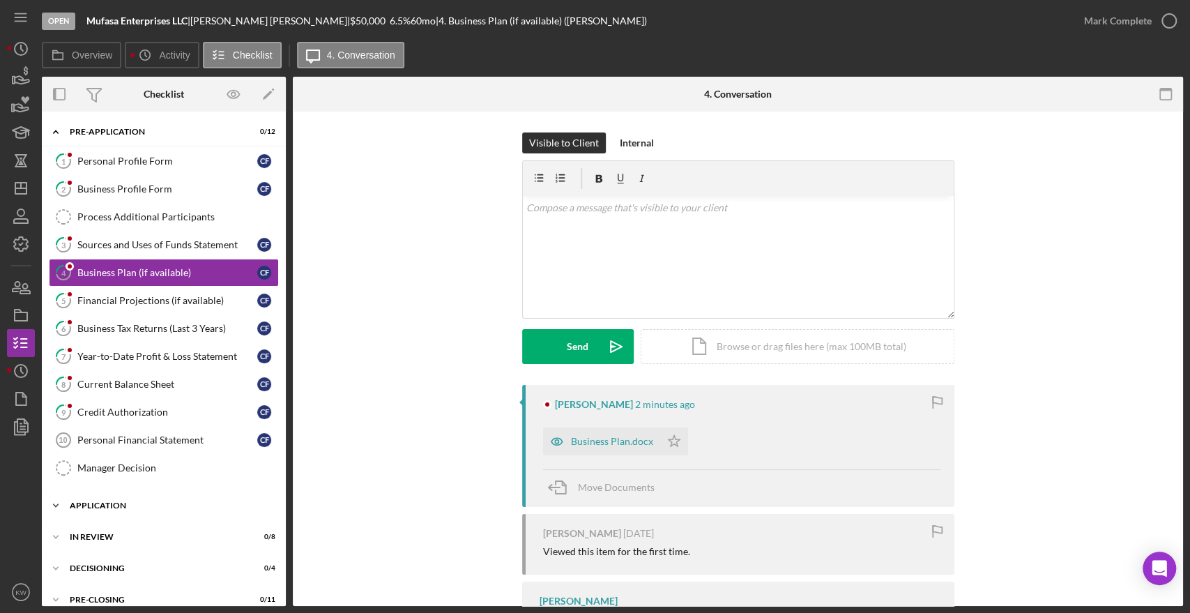
click at [101, 492] on div "Icon/Expander Application 0 / 18" at bounding box center [164, 506] width 244 height 28
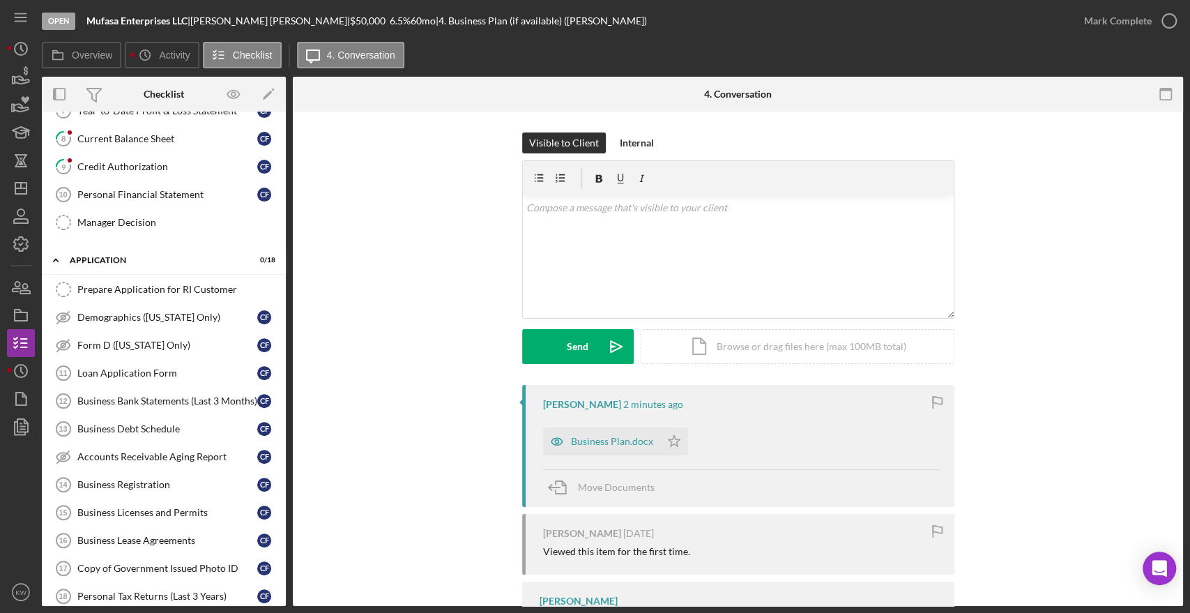
scroll to position [155, 0]
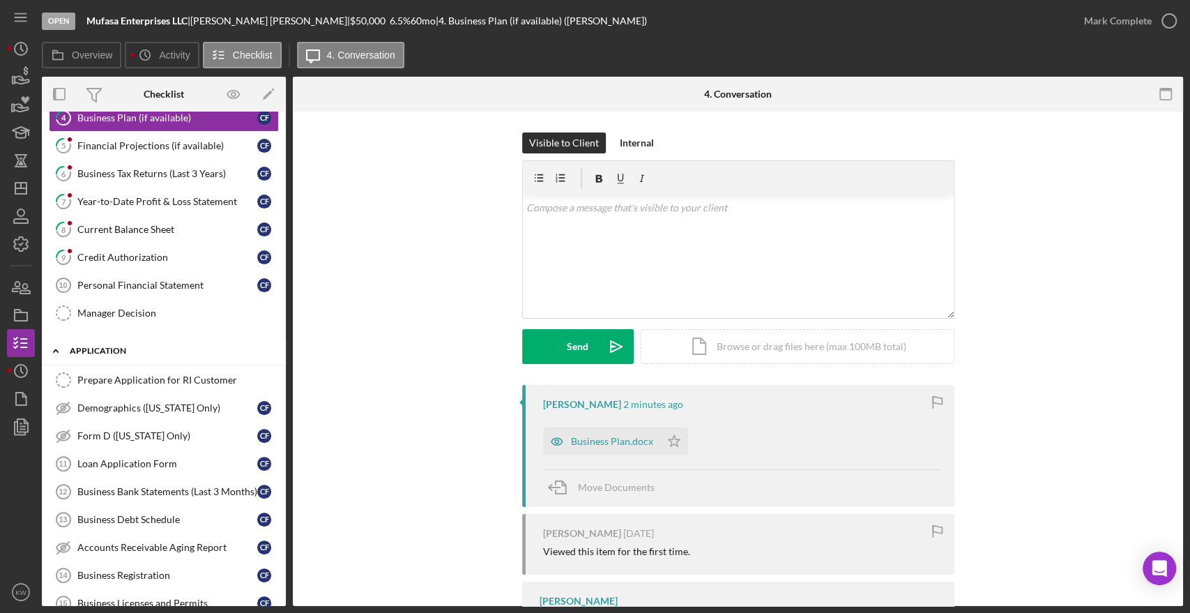
click at [90, 347] on div "Application" at bounding box center [169, 351] width 199 height 8
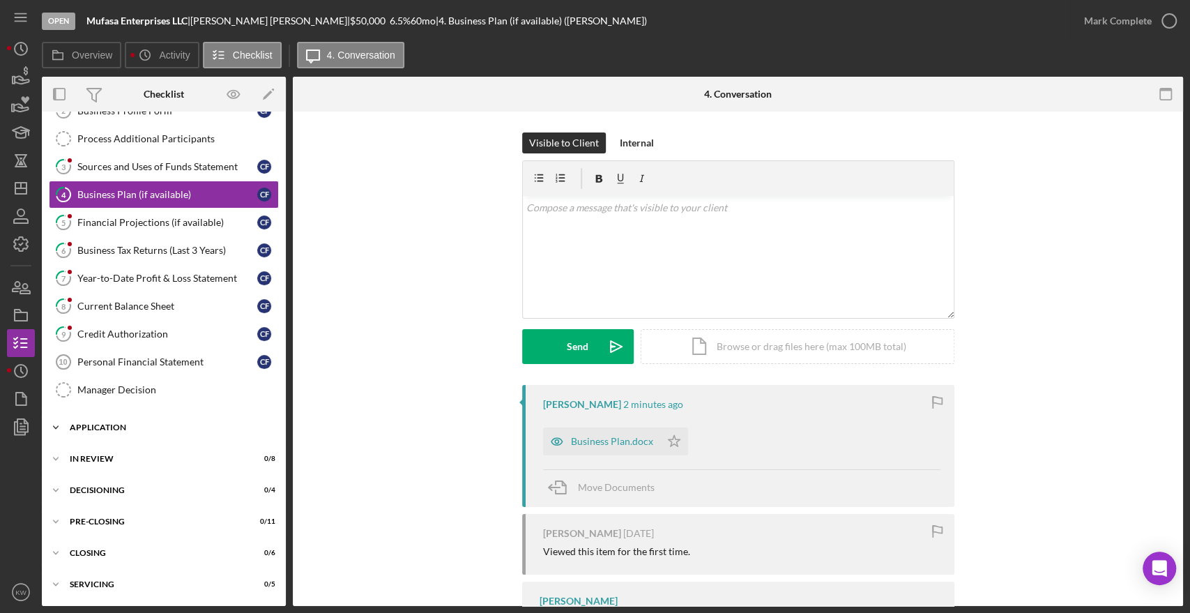
scroll to position [76, 0]
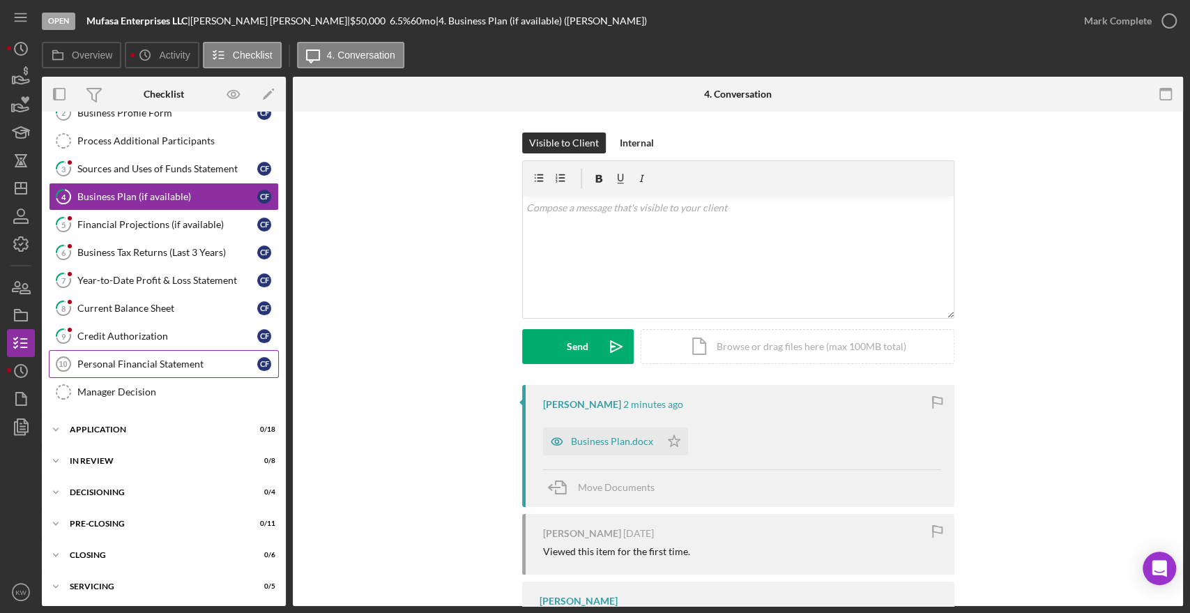
click at [123, 364] on div "Personal Financial Statement" at bounding box center [167, 363] width 180 height 11
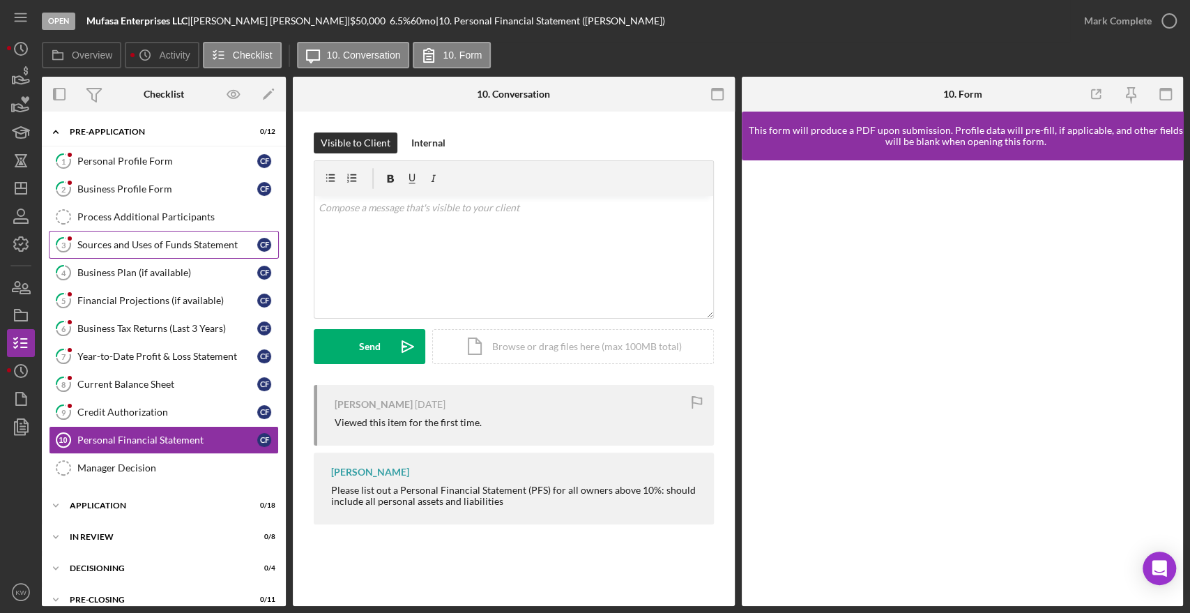
click at [139, 244] on div "Sources and Uses of Funds Statement" at bounding box center [167, 244] width 180 height 11
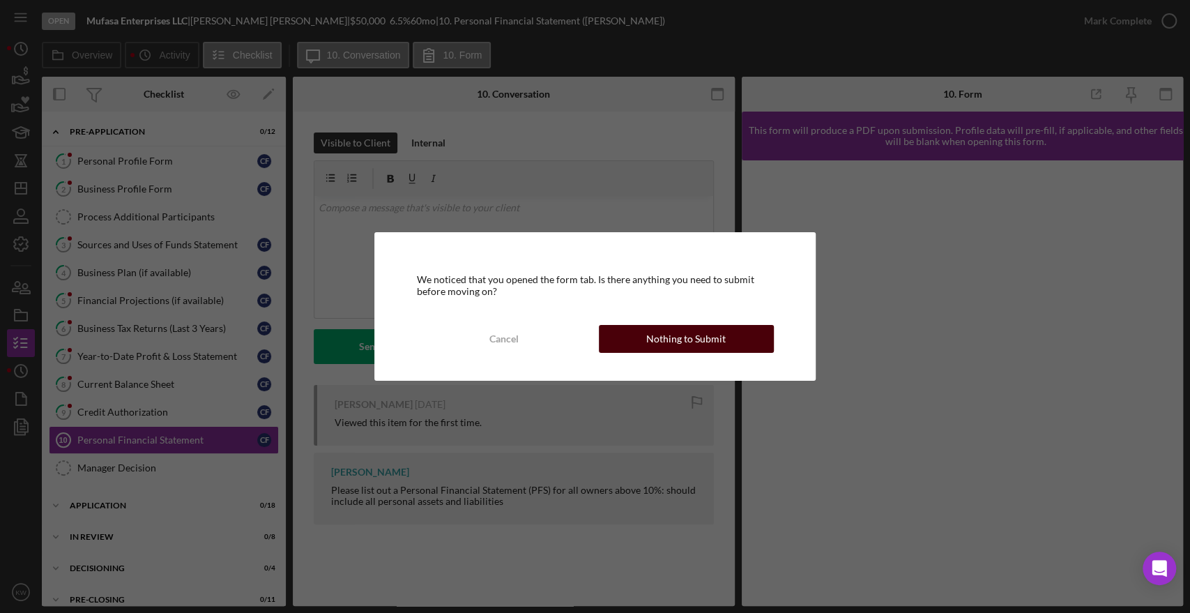
click at [659, 347] on div "Nothing to Submit" at bounding box center [685, 339] width 79 height 28
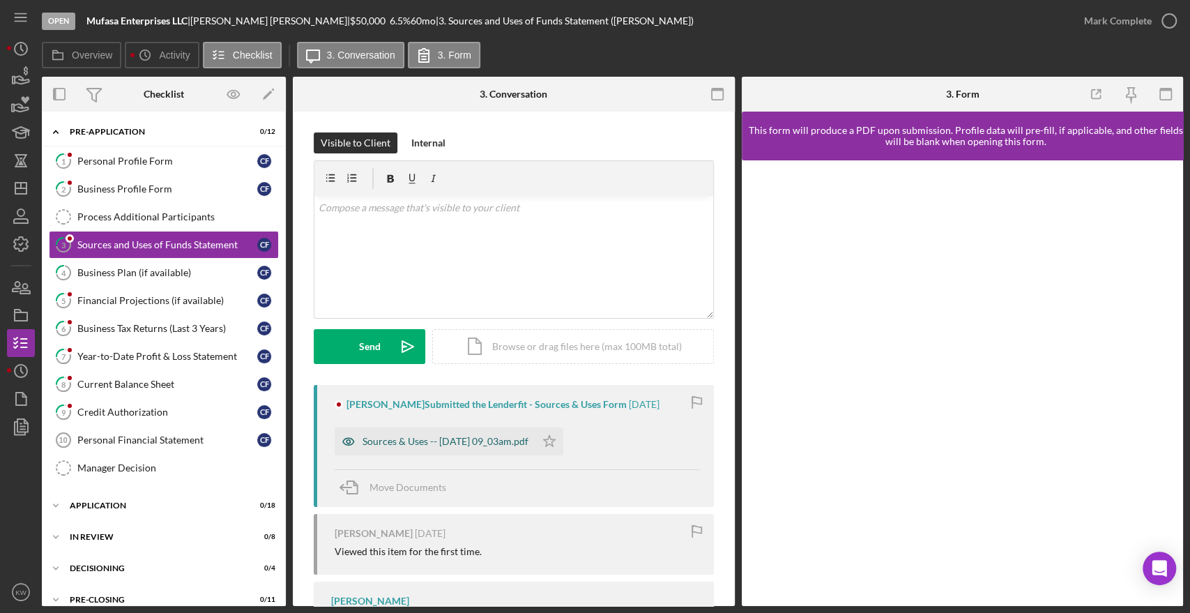
click at [471, 434] on div "Sources & Uses -- 2025-09-11 09_03am.pdf" at bounding box center [435, 441] width 201 height 28
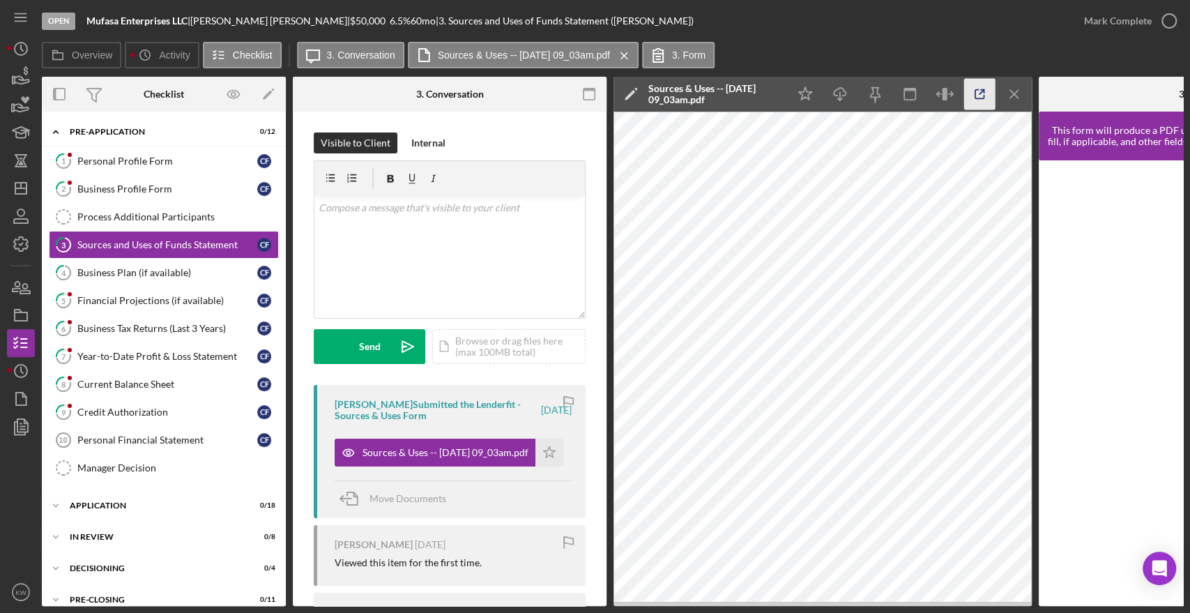
click at [973, 97] on icon "button" at bounding box center [979, 94] width 31 height 31
click at [125, 297] on div "Financial Projections (if available)" at bounding box center [167, 300] width 180 height 11
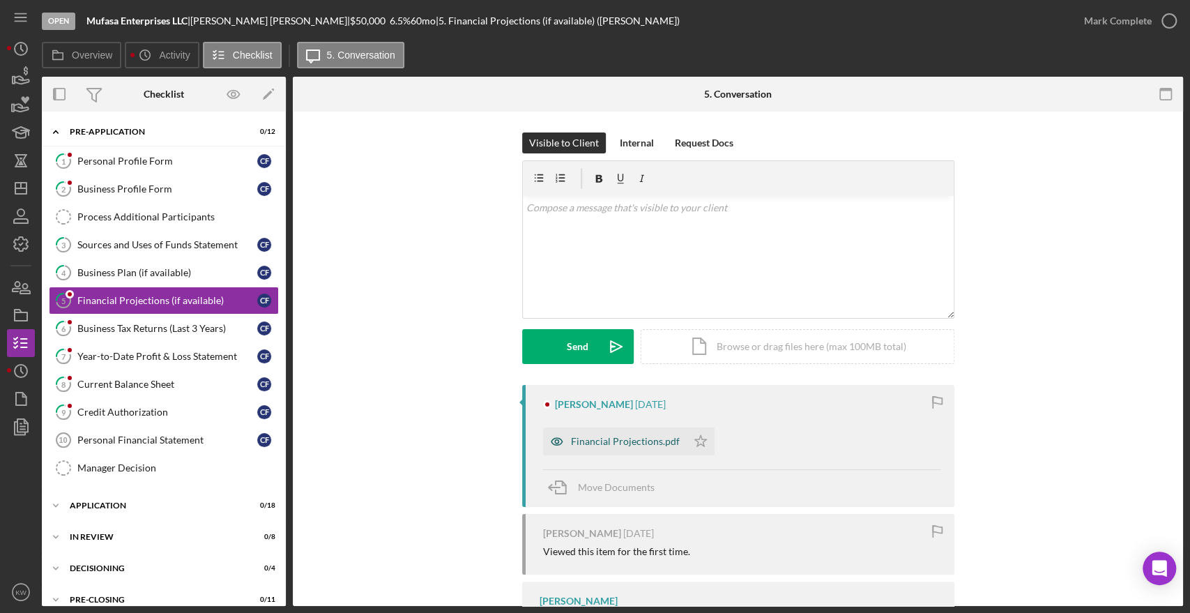
click at [633, 450] on div "Financial Projections.pdf" at bounding box center [615, 441] width 144 height 28
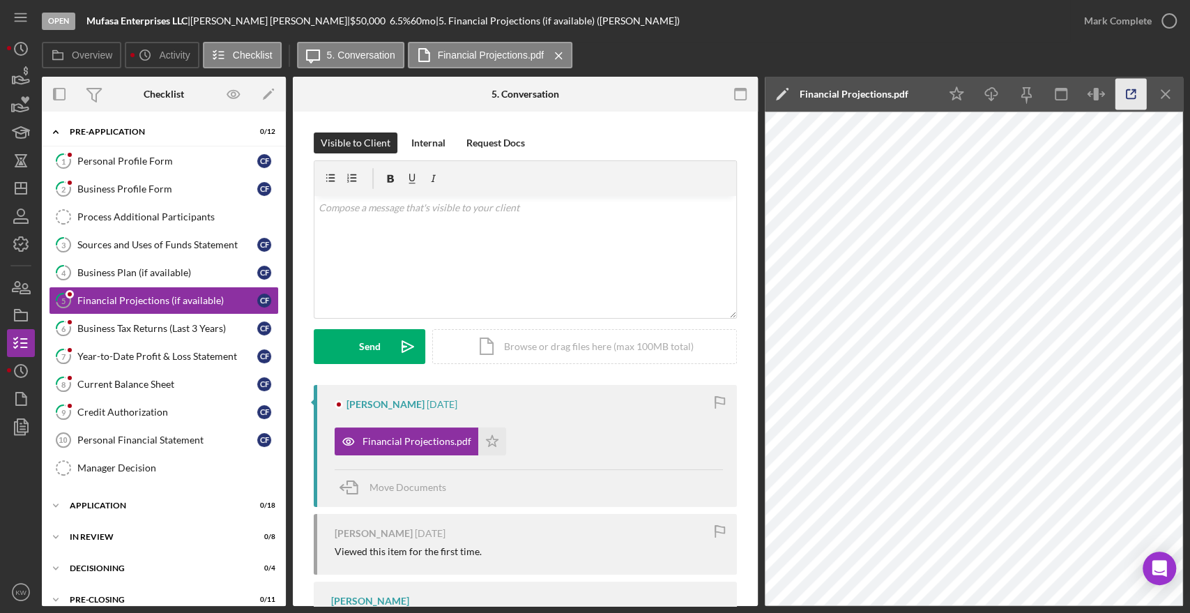
click at [1123, 84] on icon "button" at bounding box center [1131, 94] width 31 height 31
click at [172, 357] on div "Year-to-Date Profit & Loss Statement" at bounding box center [167, 356] width 180 height 11
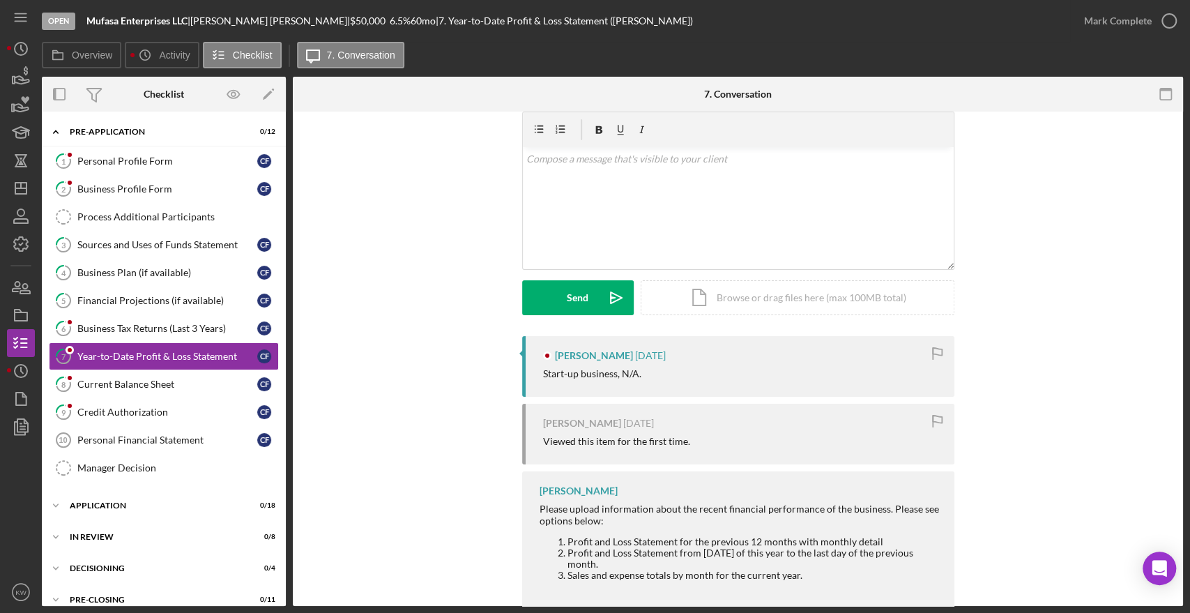
scroll to position [78, 0]
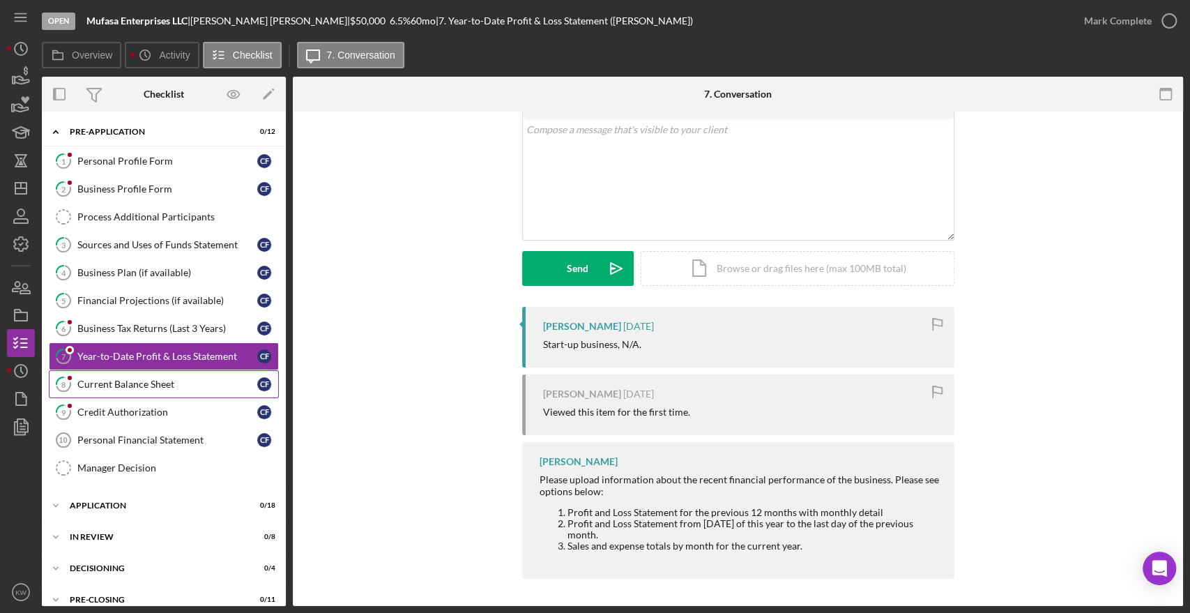
click at [100, 379] on div "Current Balance Sheet" at bounding box center [167, 384] width 180 height 11
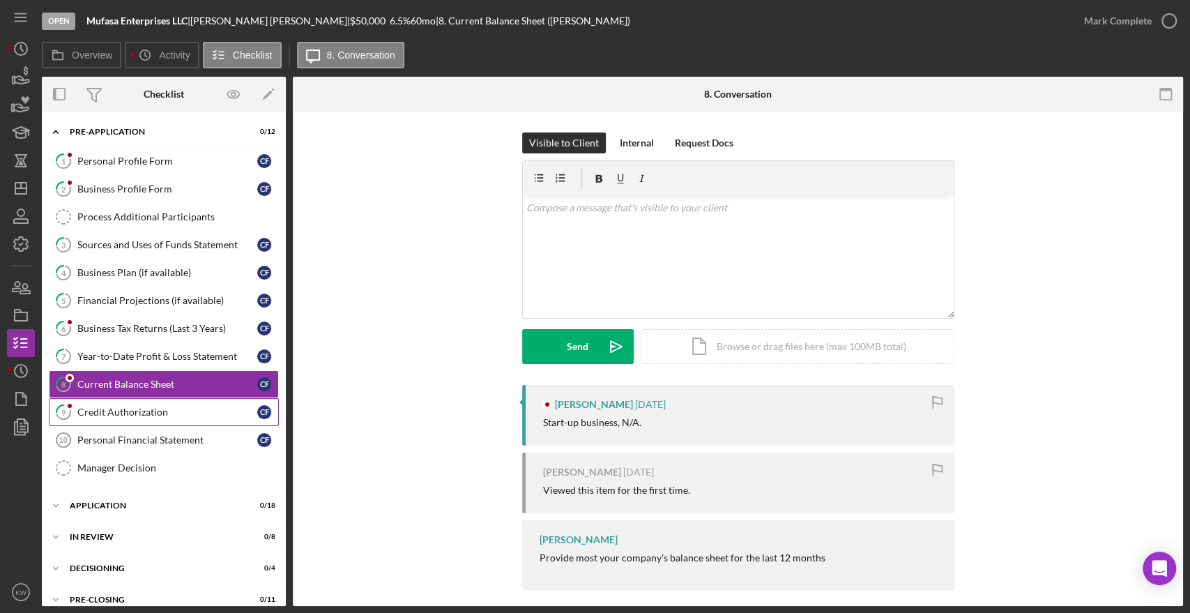
click at [113, 409] on div "Credit Authorization" at bounding box center [167, 412] width 180 height 11
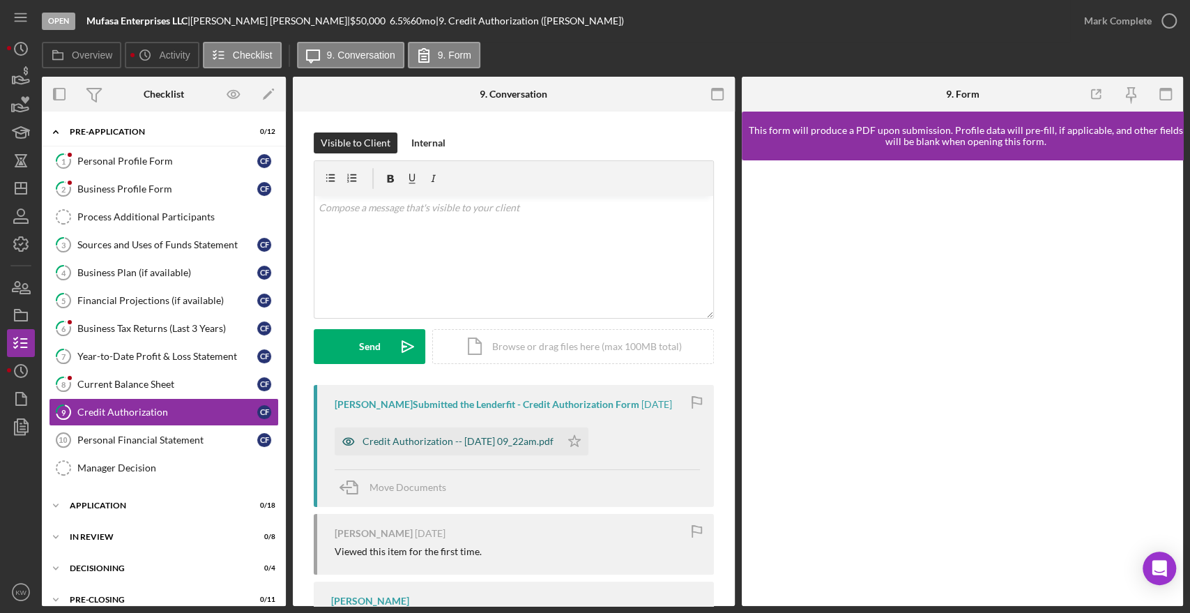
click at [485, 445] on div "Credit Authorization -- 2025-09-11 09_22am.pdf" at bounding box center [458, 441] width 191 height 11
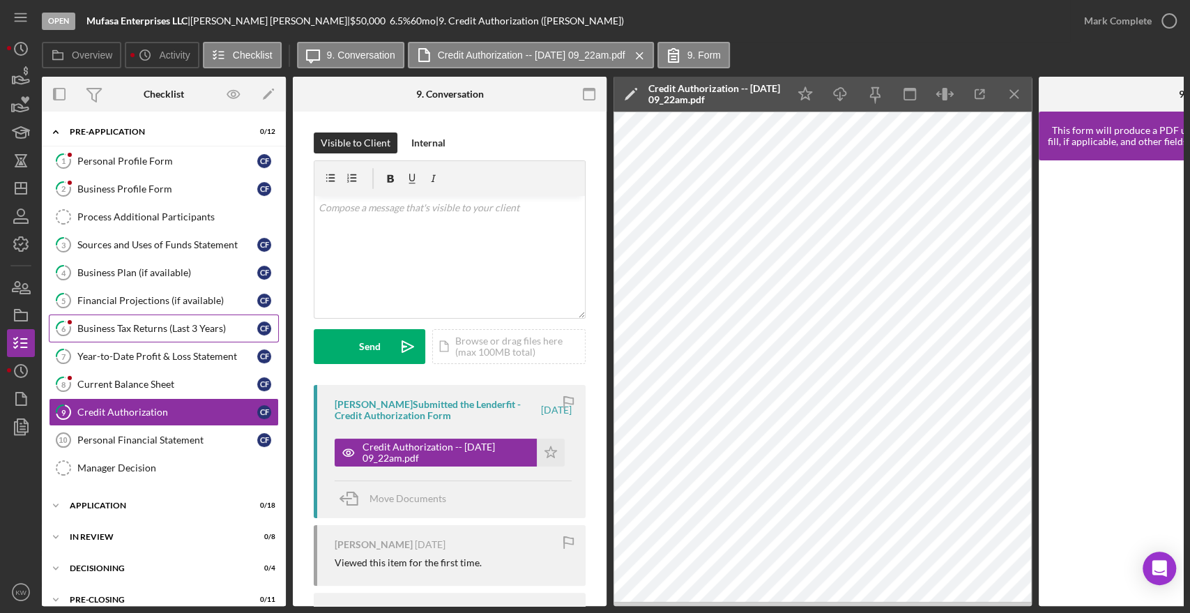
click at [141, 328] on div "Business Tax Returns (Last 3 Years)" at bounding box center [167, 328] width 180 height 11
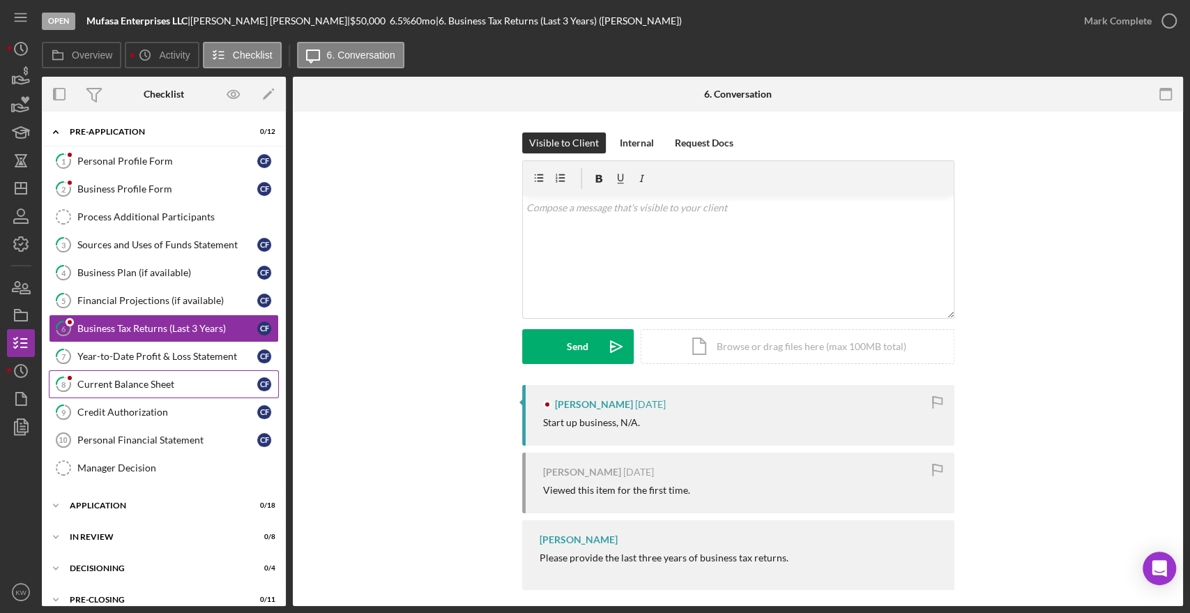
click at [130, 384] on div "Current Balance Sheet" at bounding box center [167, 384] width 180 height 11
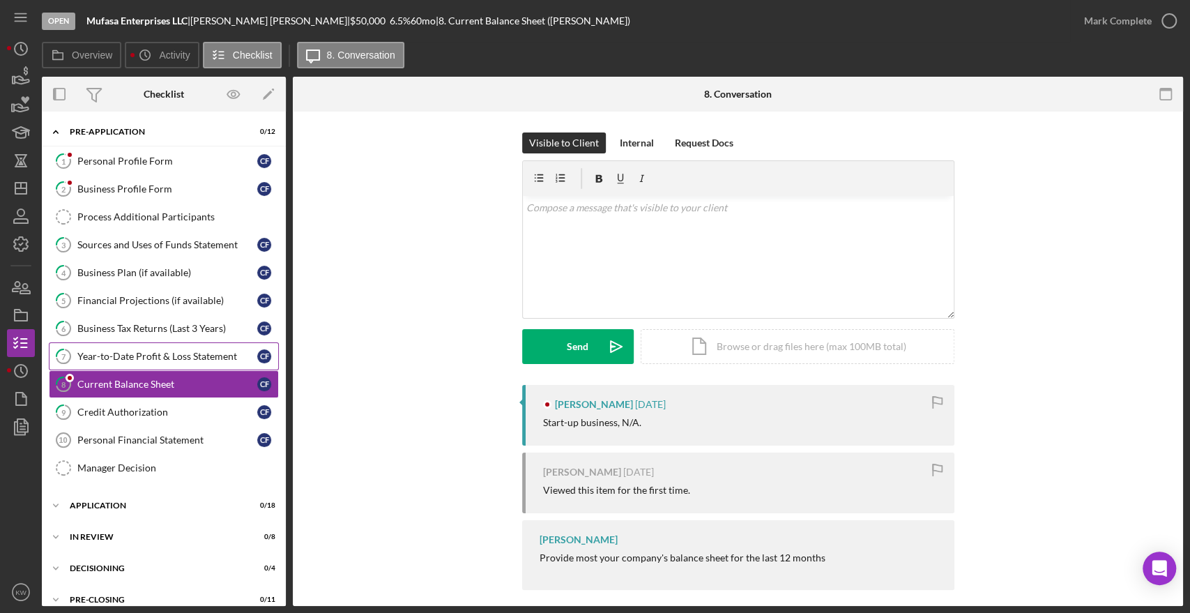
click at [138, 351] on div "Year-to-Date Profit & Loss Statement" at bounding box center [167, 356] width 180 height 11
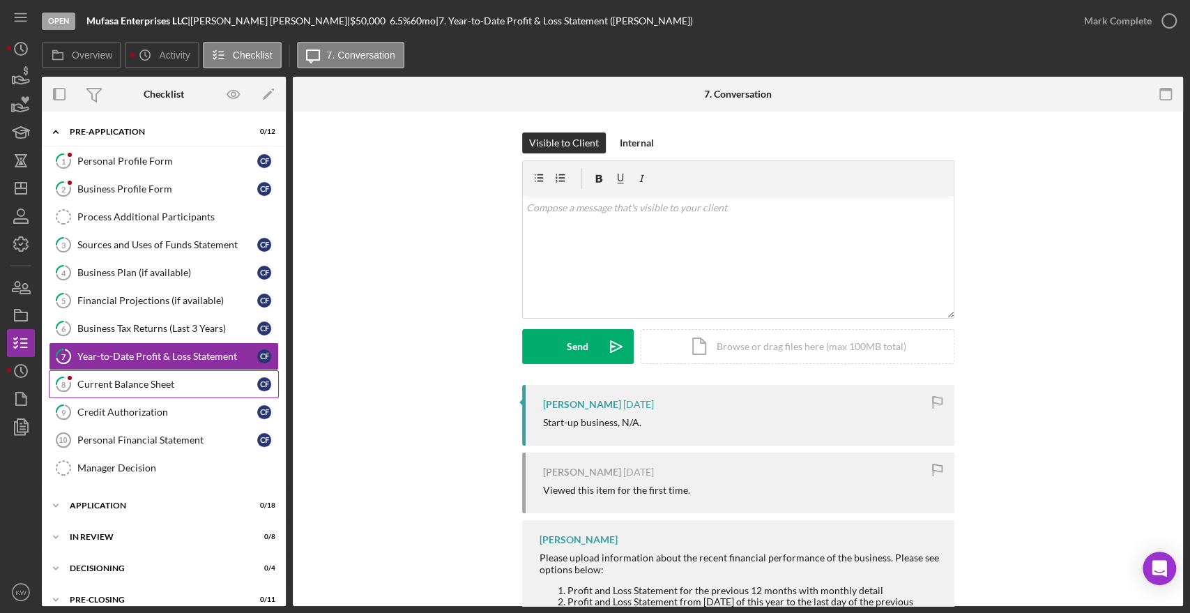
click at [137, 384] on div "Current Balance Sheet" at bounding box center [167, 384] width 180 height 11
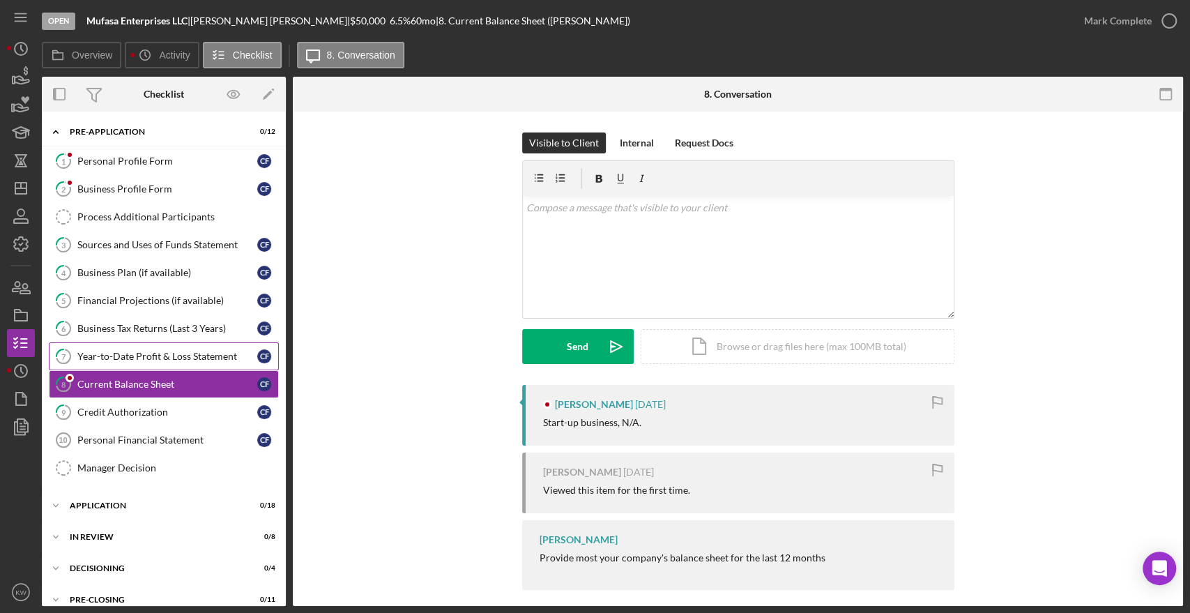
click at [142, 349] on link "7 Year-to-Date Profit & Loss Statement C F" at bounding box center [164, 356] width 230 height 28
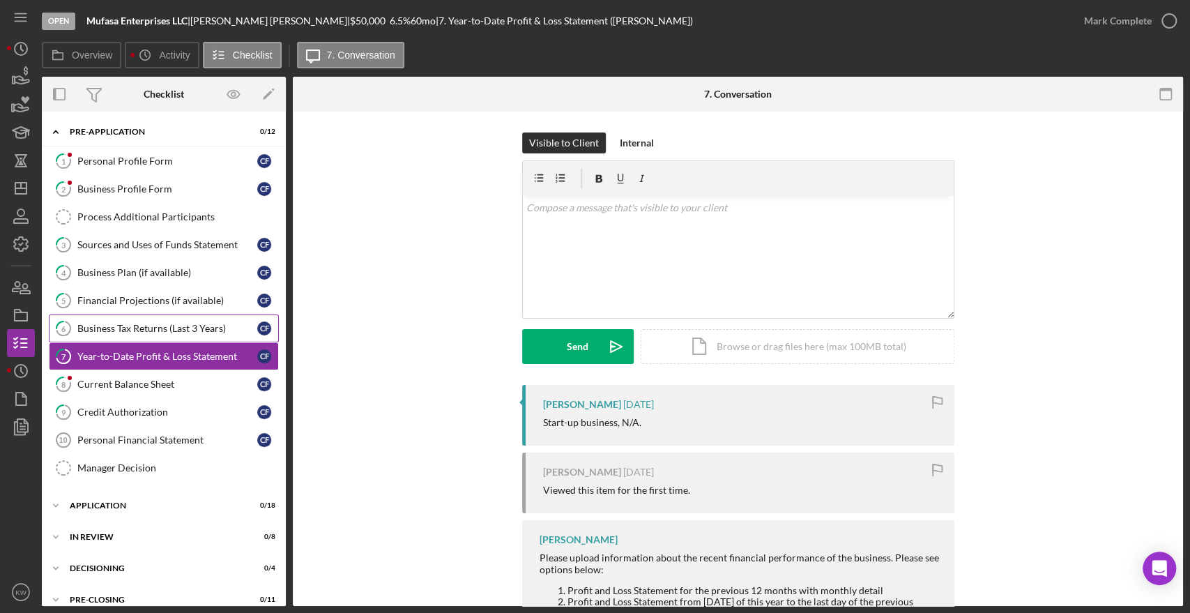
click at [151, 323] on div "Business Tax Returns (Last 3 Years)" at bounding box center [167, 328] width 180 height 11
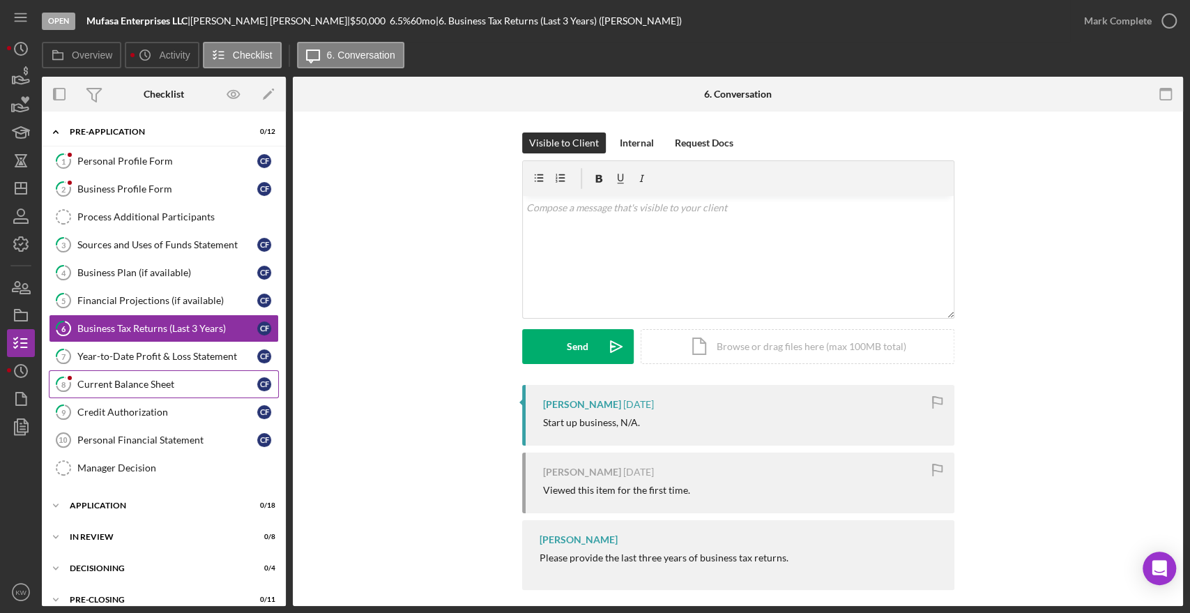
click at [133, 376] on link "8 Current Balance Sheet C F" at bounding box center [164, 384] width 230 height 28
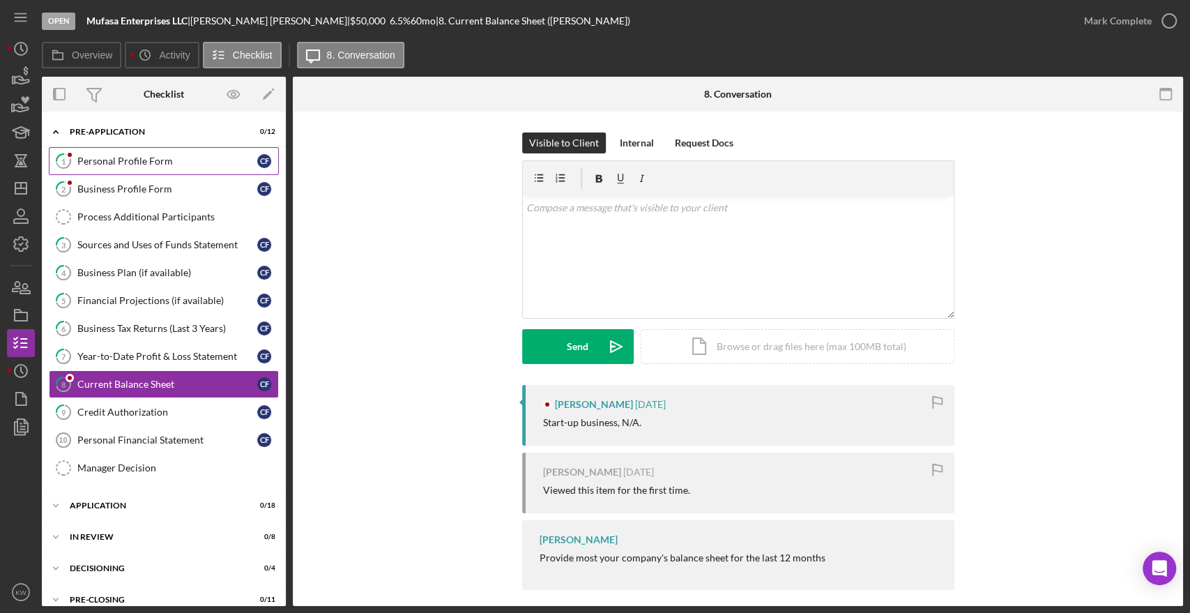
click at [129, 158] on div "Personal Profile Form" at bounding box center [167, 161] width 180 height 11
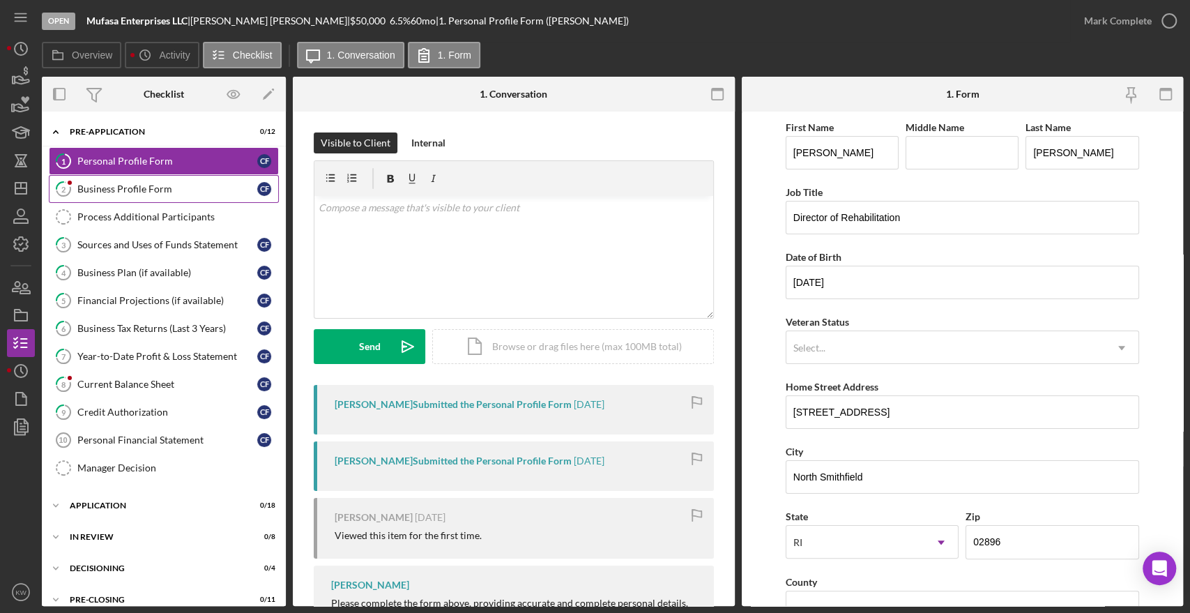
click at [167, 194] on div "Business Profile Form" at bounding box center [167, 188] width 180 height 11
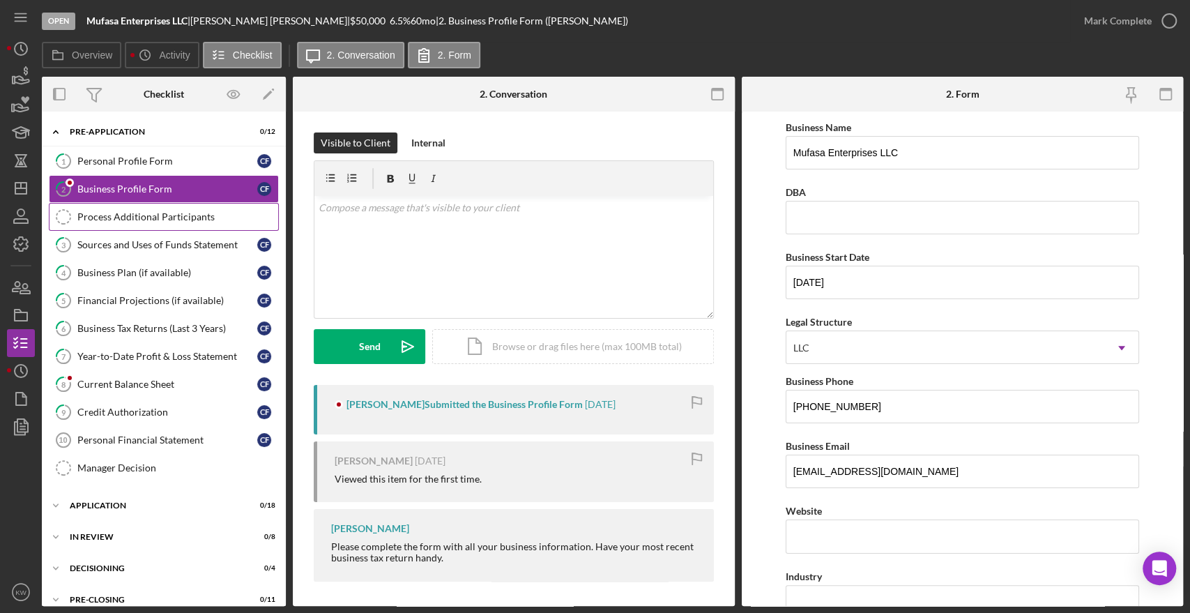
click at [150, 227] on link "Process Additional Participants Process Additional Participants" at bounding box center [164, 217] width 230 height 28
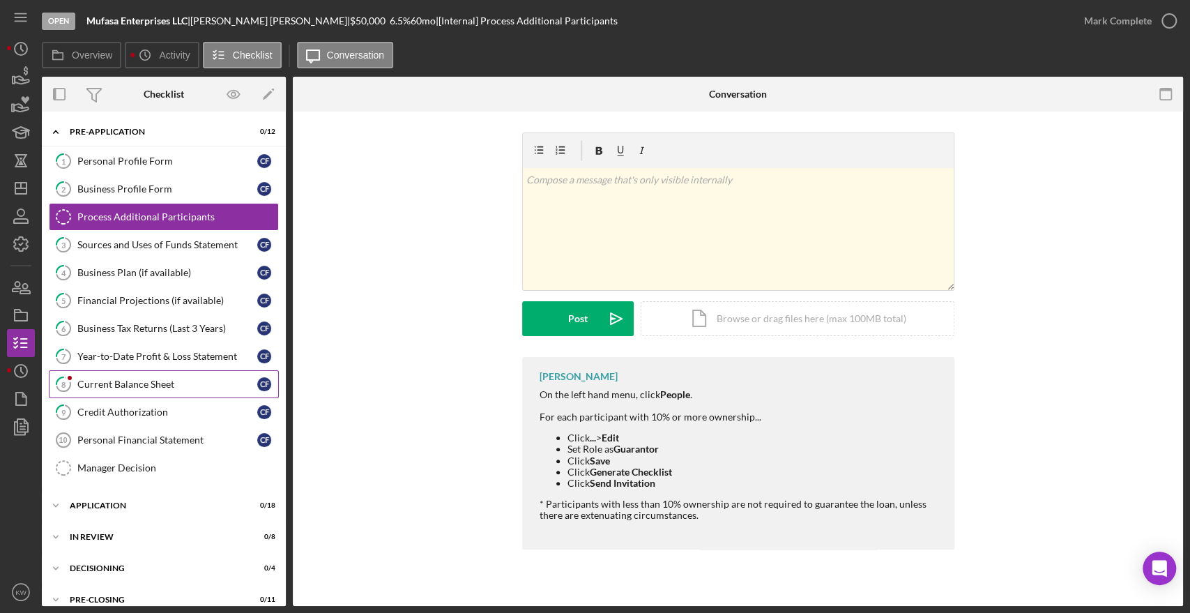
click at [129, 380] on div "Current Balance Sheet" at bounding box center [167, 384] width 180 height 11
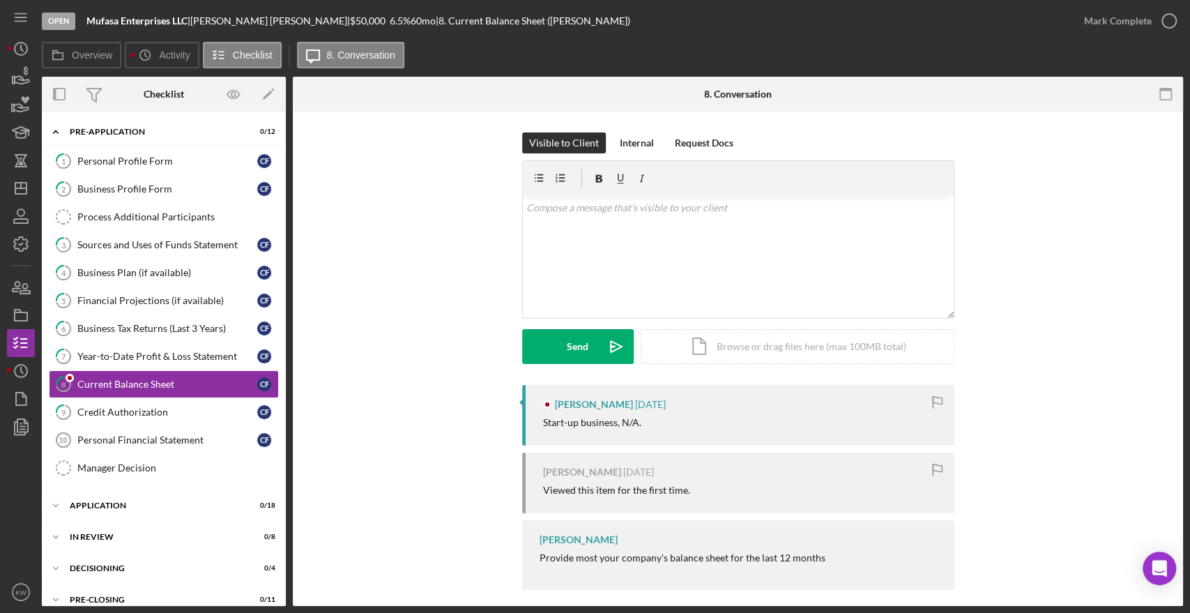
click at [1085, 372] on div "Visible to Client Internal Request Docs v Color teal Color pink Remove color Ad…" at bounding box center [738, 258] width 849 height 252
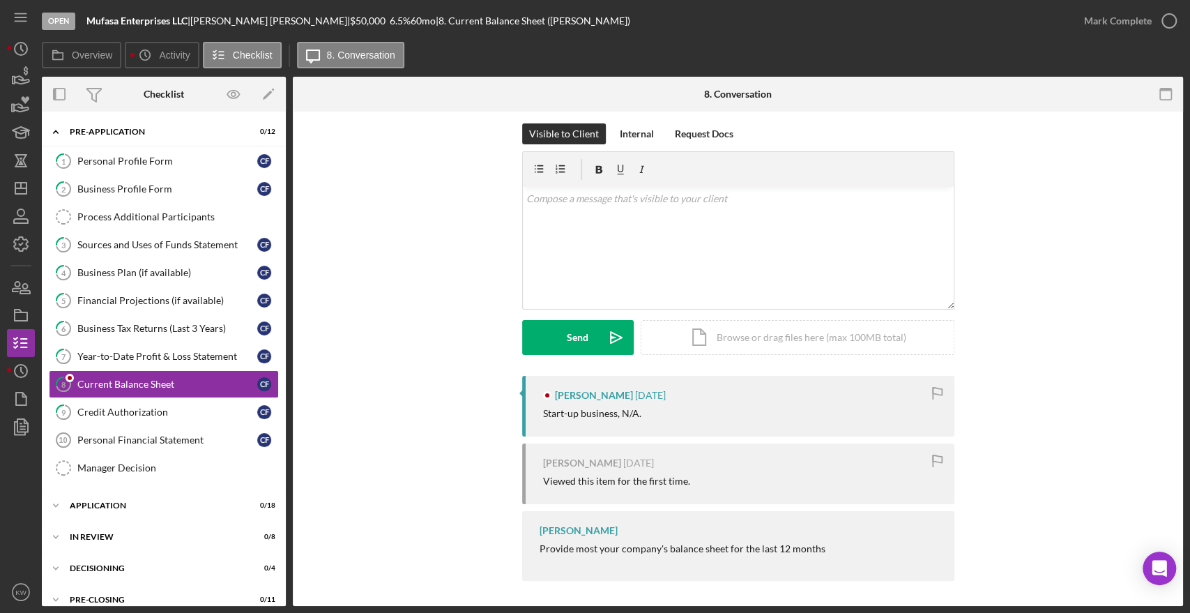
scroll to position [11, 0]
click at [121, 421] on link "9 Credit Authorization C F" at bounding box center [164, 412] width 230 height 28
